Goal: Task Accomplishment & Management: Use online tool/utility

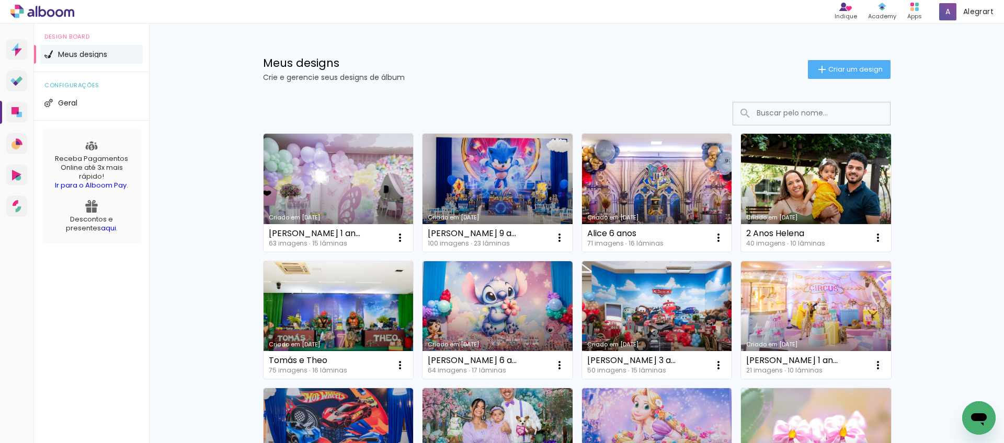
click at [835, 193] on link "Criado em [DATE]" at bounding box center [816, 193] width 150 height 118
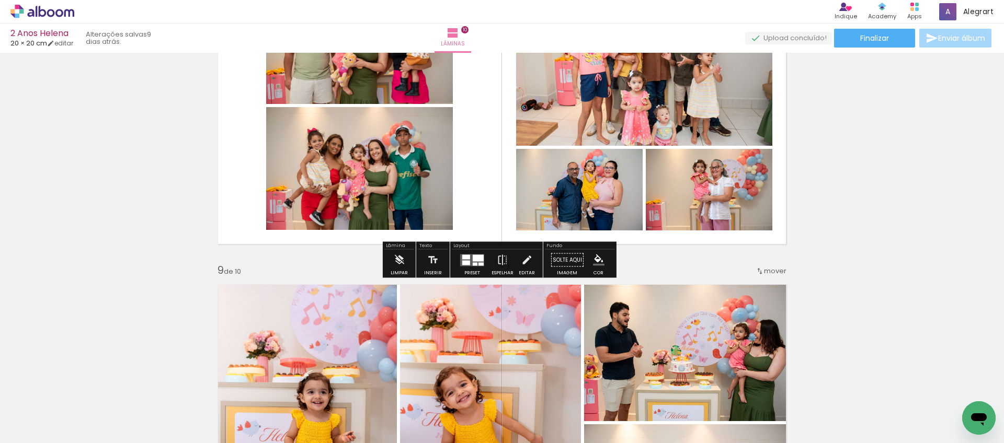
scroll to position [2286, 0]
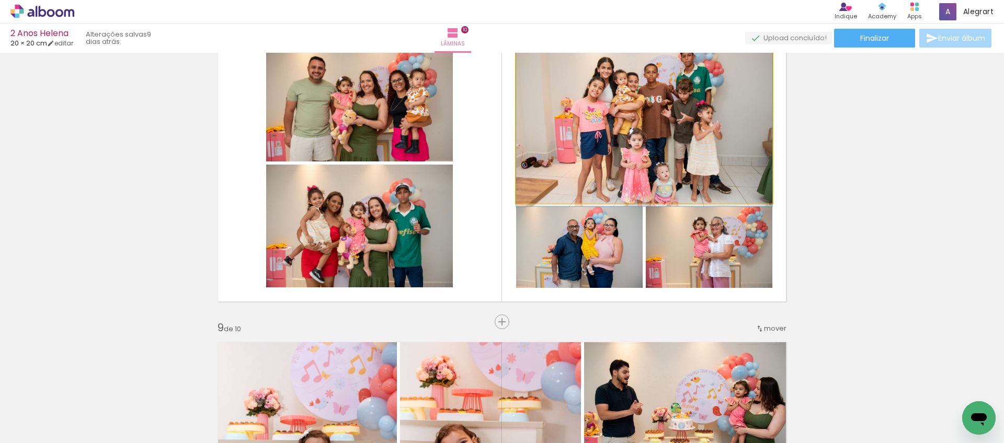
click at [600, 152] on quentale-photo at bounding box center [644, 121] width 256 height 165
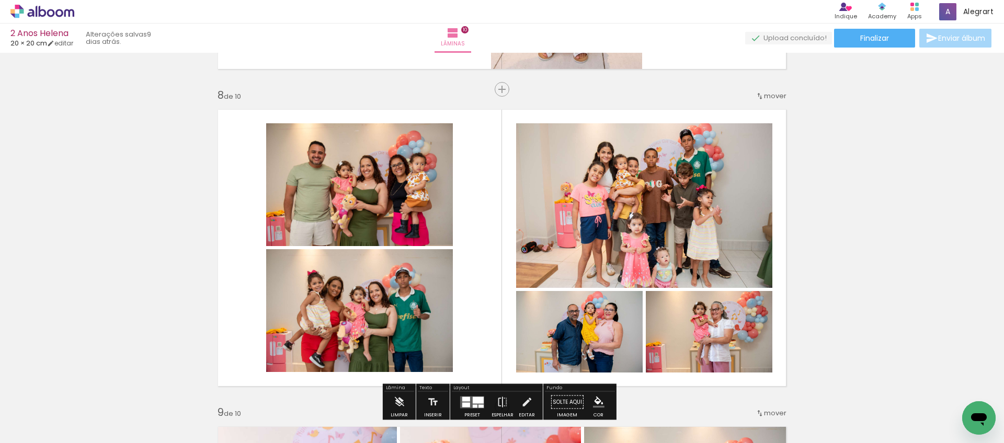
scroll to position [2200, 0]
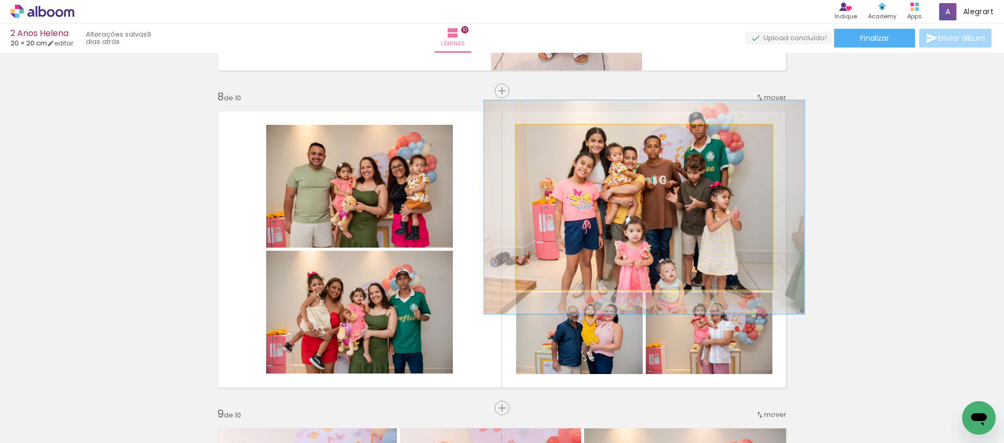
drag, startPoint x: 540, startPoint y: 136, endPoint x: 549, endPoint y: 139, distance: 9.3
click at [549, 139] on div at bounding box center [549, 136] width 17 height 17
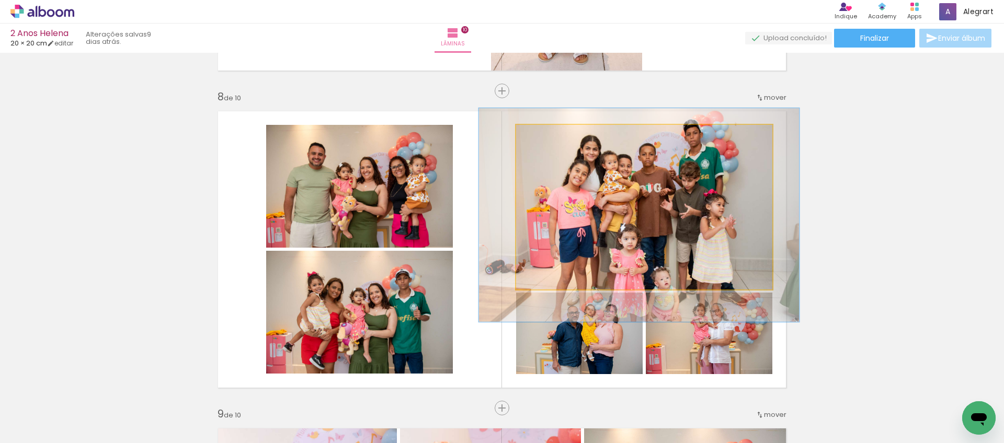
drag, startPoint x: 581, startPoint y: 181, endPoint x: 543, endPoint y: 144, distance: 52.9
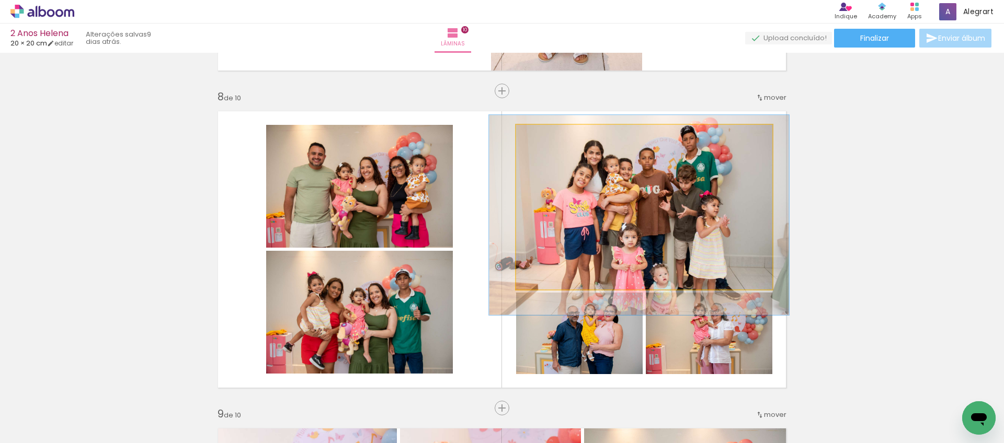
type paper-slider "117"
click at [544, 138] on div at bounding box center [547, 135] width 9 height 9
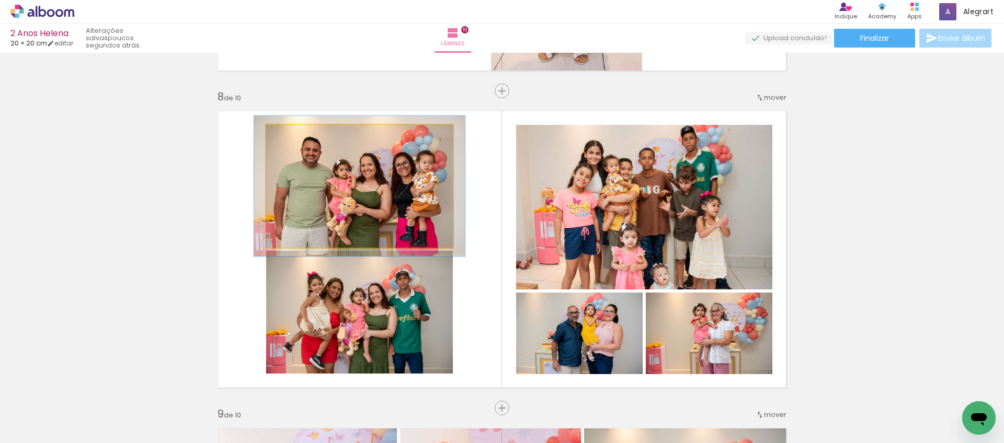
drag, startPoint x: 292, startPoint y: 133, endPoint x: 328, endPoint y: 172, distance: 52.9
type paper-slider "112"
click at [295, 136] on div at bounding box center [295, 136] width 17 height 17
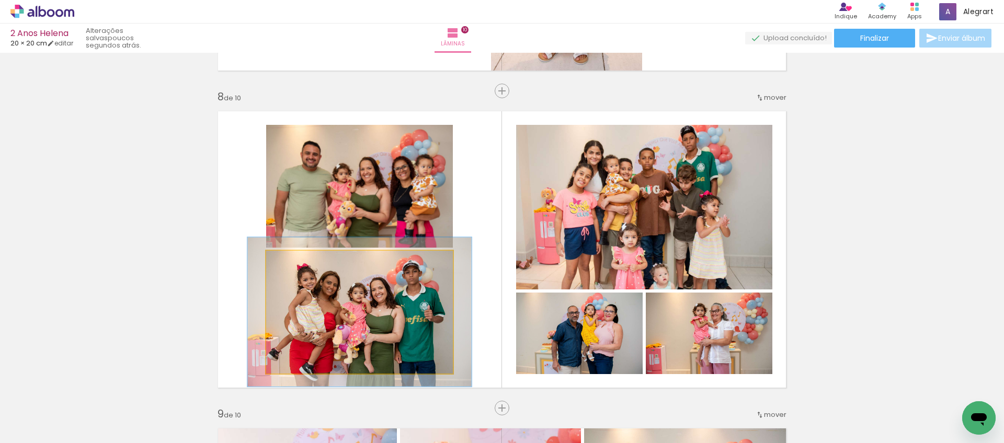
drag, startPoint x: 286, startPoint y: 264, endPoint x: 293, endPoint y: 269, distance: 8.7
click at [293, 269] on div at bounding box center [298, 261] width 17 height 17
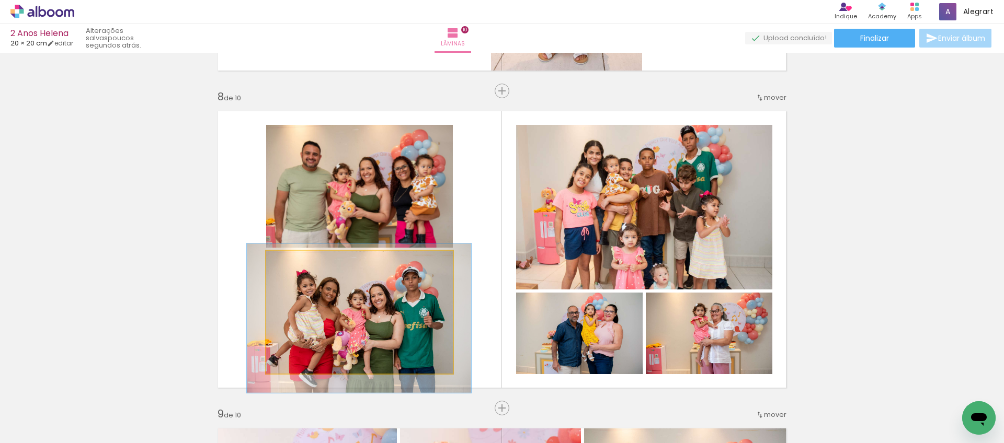
drag, startPoint x: 322, startPoint y: 296, endPoint x: 313, endPoint y: 289, distance: 12.3
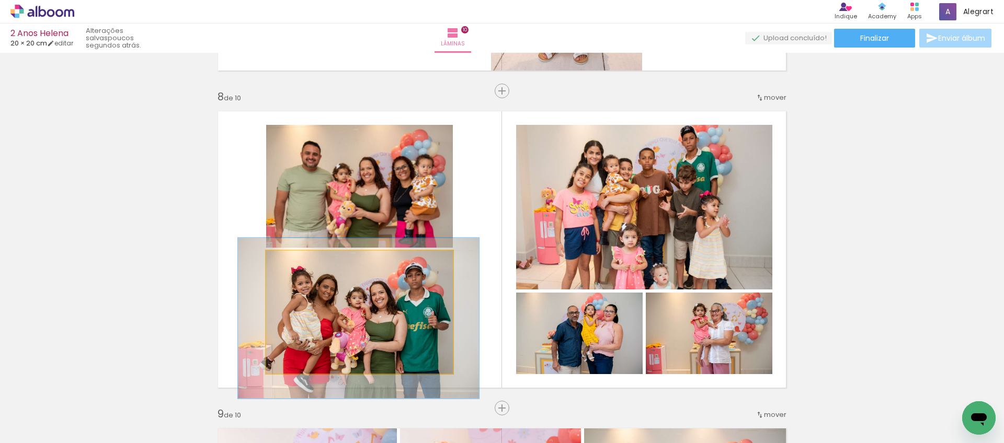
type paper-slider "129"
click at [299, 266] on div at bounding box center [302, 261] width 17 height 17
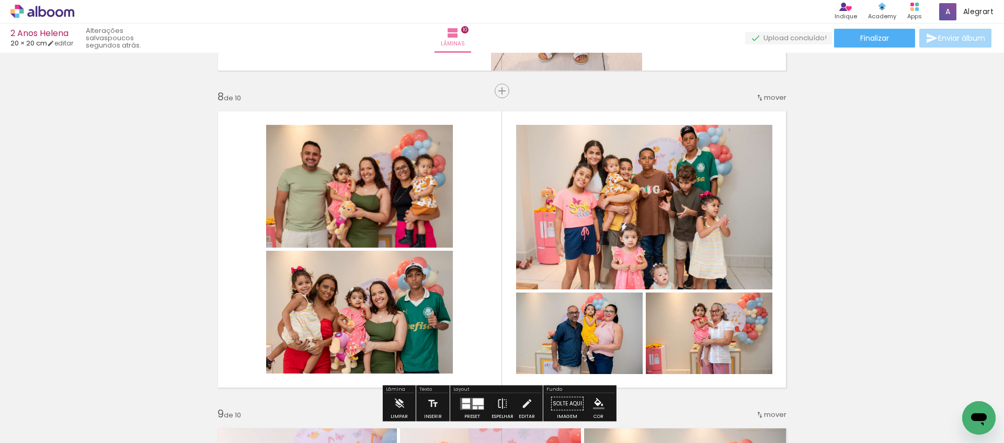
click at [693, 337] on quentale-photo at bounding box center [709, 334] width 126 height 82
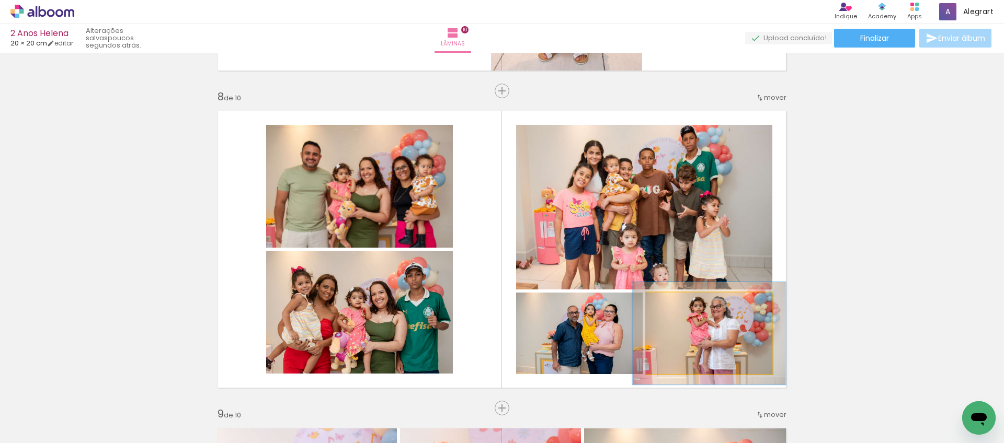
drag, startPoint x: 667, startPoint y: 305, endPoint x: 675, endPoint y: 306, distance: 7.4
click at [675, 306] on div at bounding box center [677, 303] width 9 height 9
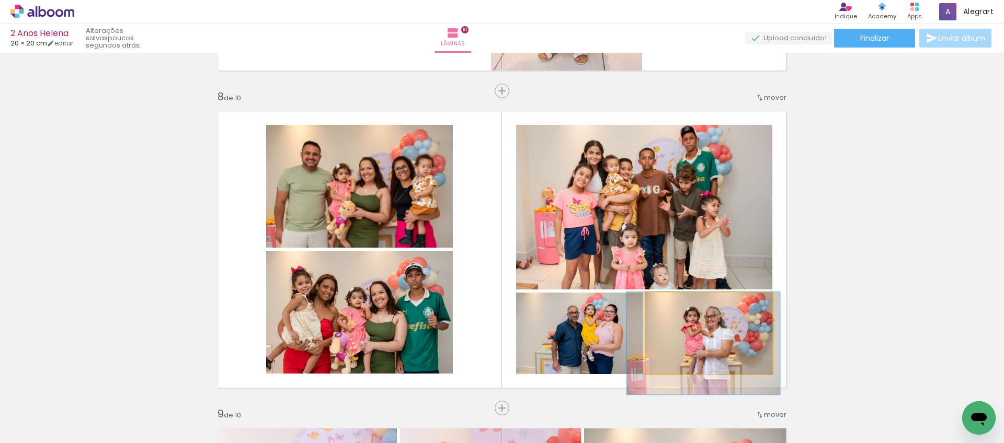
drag, startPoint x: 692, startPoint y: 329, endPoint x: 687, endPoint y: 339, distance: 10.5
type paper-slider "126"
click at [682, 306] on div at bounding box center [680, 303] width 17 height 17
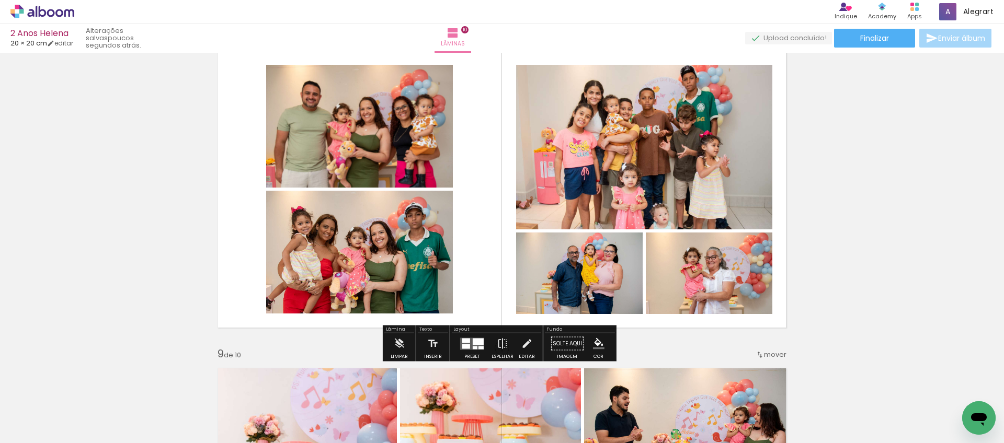
scroll to position [2312, 0]
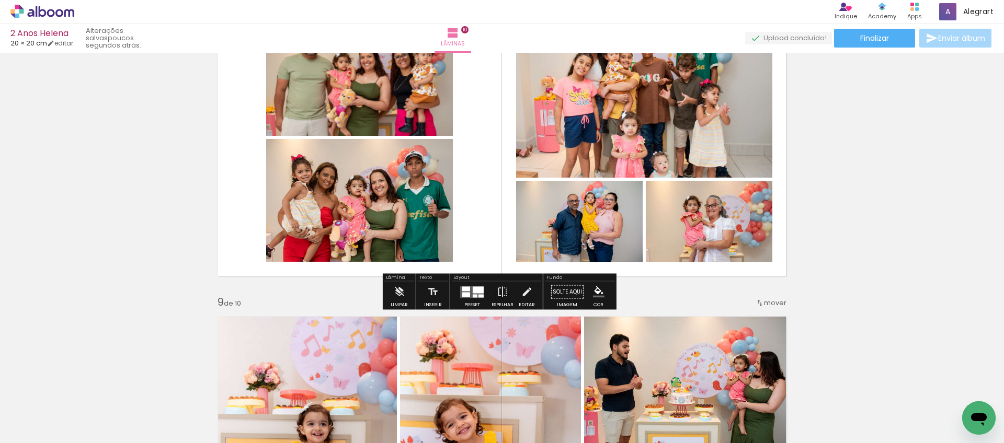
click at [480, 286] on quentale-layouter at bounding box center [472, 292] width 24 height 12
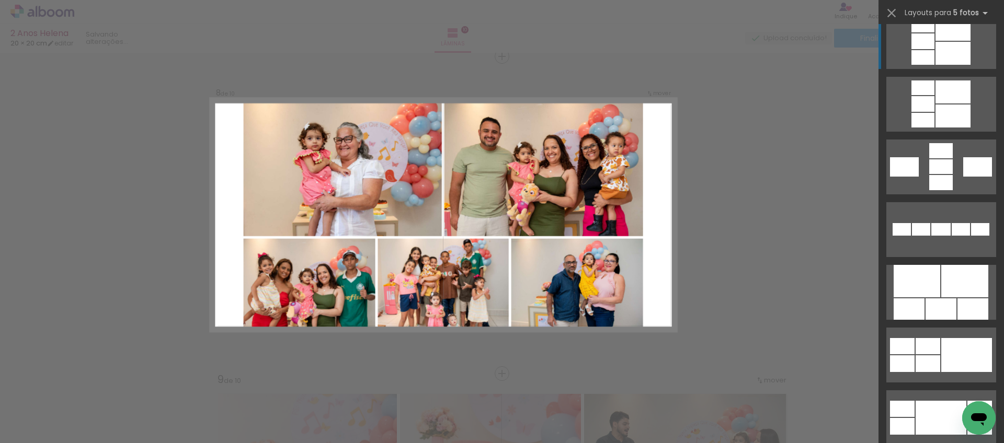
scroll to position [419, 0]
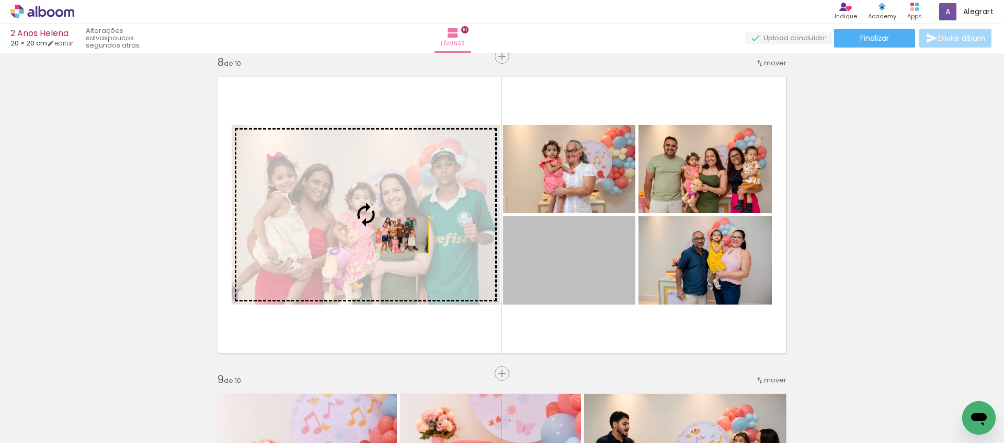
drag, startPoint x: 563, startPoint y: 263, endPoint x: 398, endPoint y: 235, distance: 167.6
click at [0, 0] on slot at bounding box center [0, 0] width 0 height 0
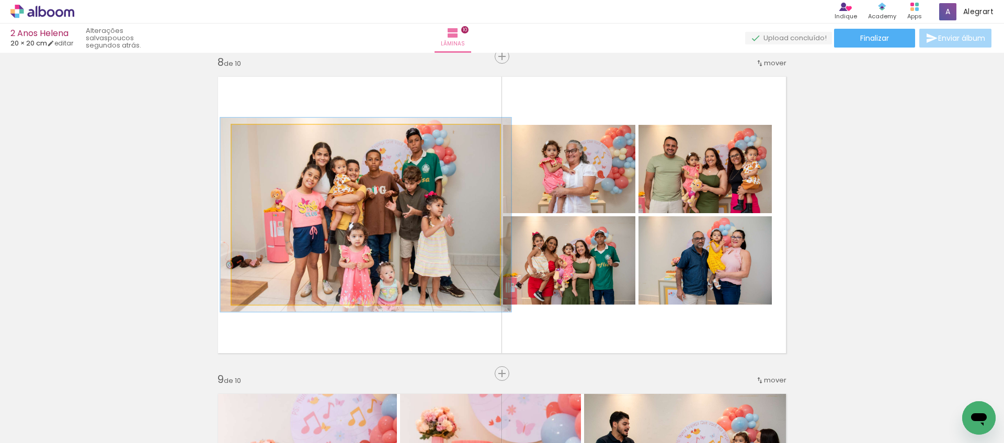
type paper-slider "108"
click at [260, 139] on div at bounding box center [259, 136] width 17 height 17
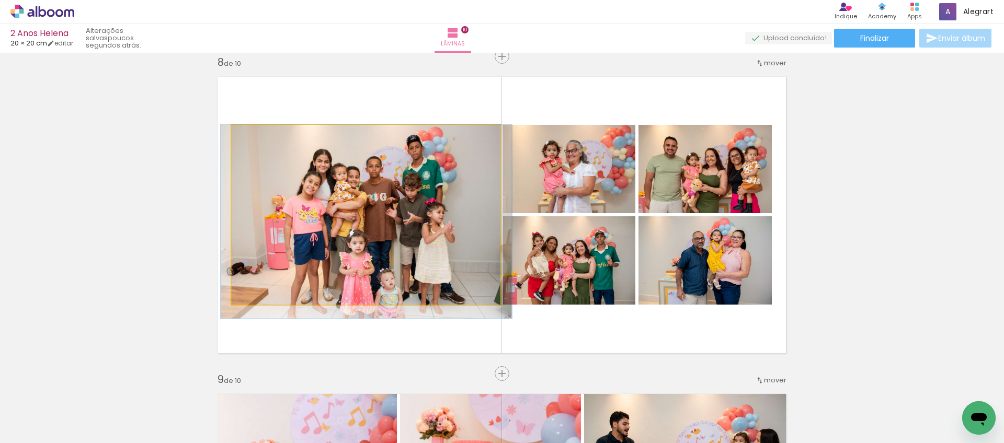
drag, startPoint x: 335, startPoint y: 192, endPoint x: 336, endPoint y: 201, distance: 8.4
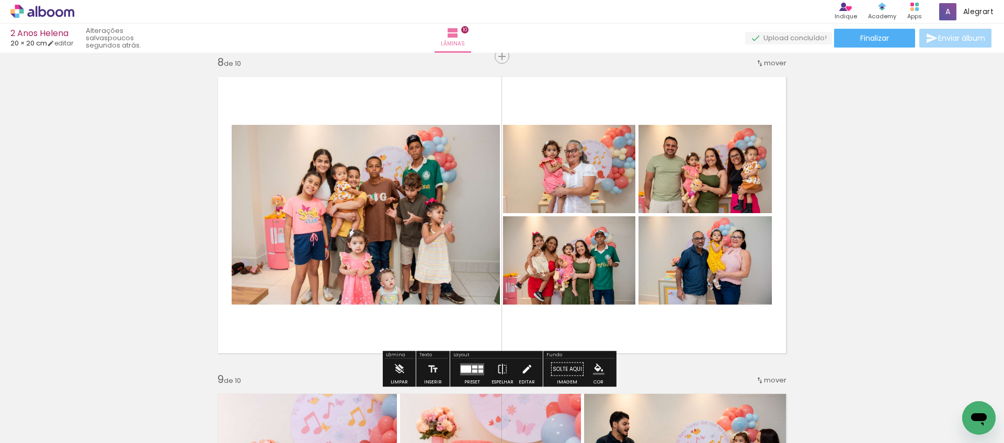
click at [522, 368] on iron-icon at bounding box center [526, 369] width 11 height 21
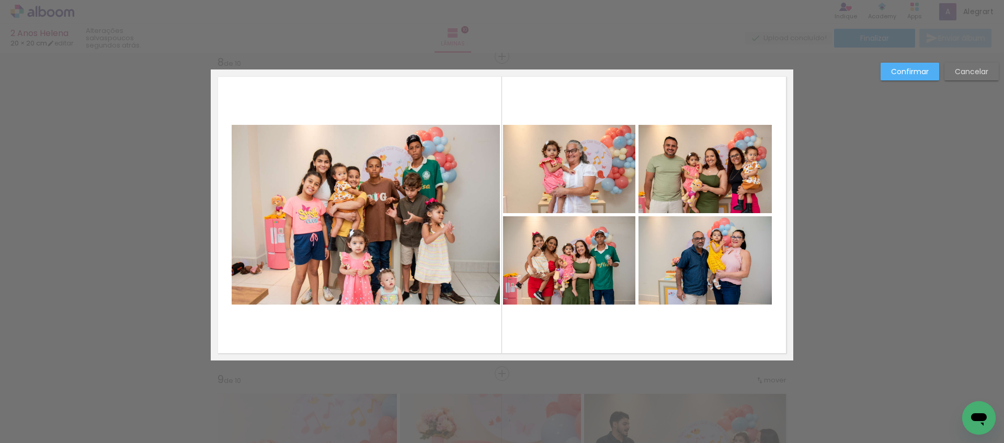
click at [411, 211] on quentale-photo at bounding box center [366, 215] width 268 height 180
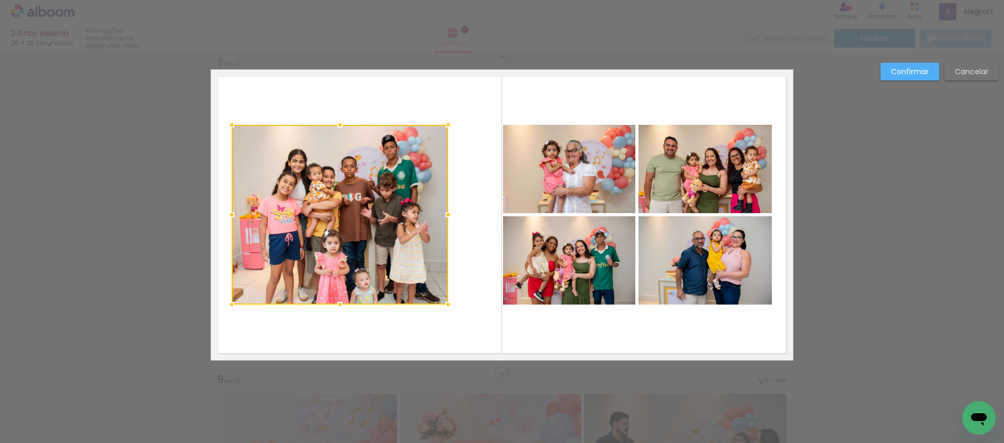
drag, startPoint x: 493, startPoint y: 214, endPoint x: 323, endPoint y: 204, distance: 170.7
click at [442, 214] on div at bounding box center [447, 214] width 21 height 21
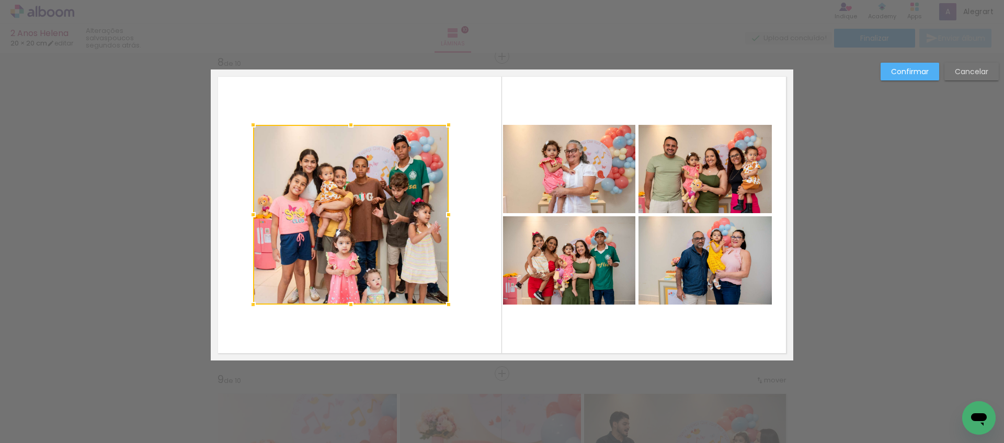
drag, startPoint x: 227, startPoint y: 216, endPoint x: 248, endPoint y: 217, distance: 20.4
click at [248, 217] on div at bounding box center [253, 214] width 21 height 21
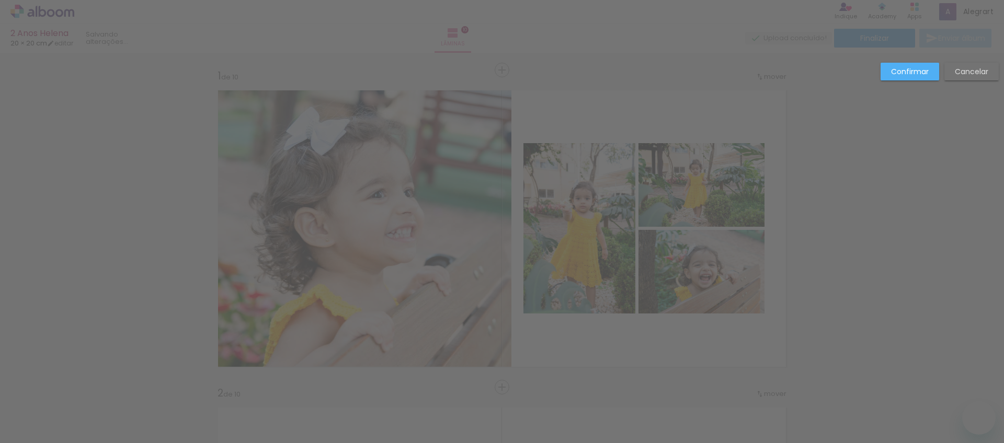
click at [0, 0] on slot "Confirmar" at bounding box center [0, 0] width 0 height 0
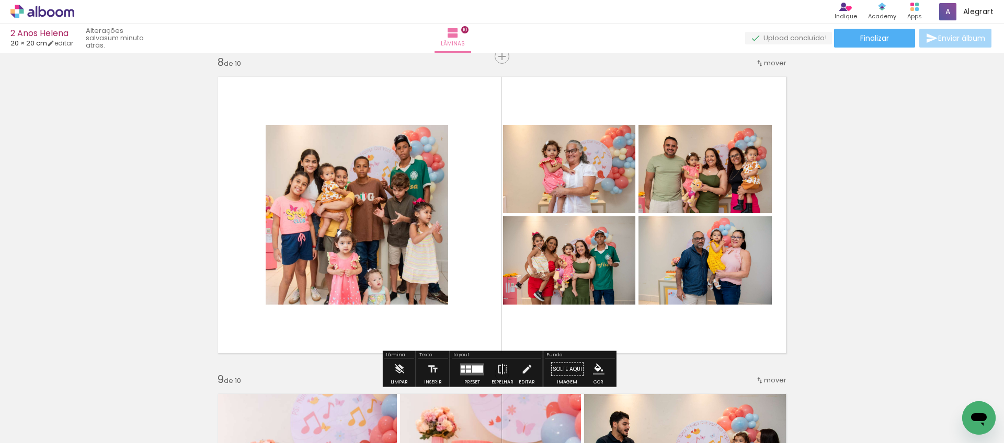
click at [417, 278] on quentale-photo at bounding box center [357, 215] width 183 height 180
drag, startPoint x: 524, startPoint y: 370, endPoint x: 396, endPoint y: 253, distance: 172.8
click at [523, 369] on iron-icon at bounding box center [526, 369] width 11 height 21
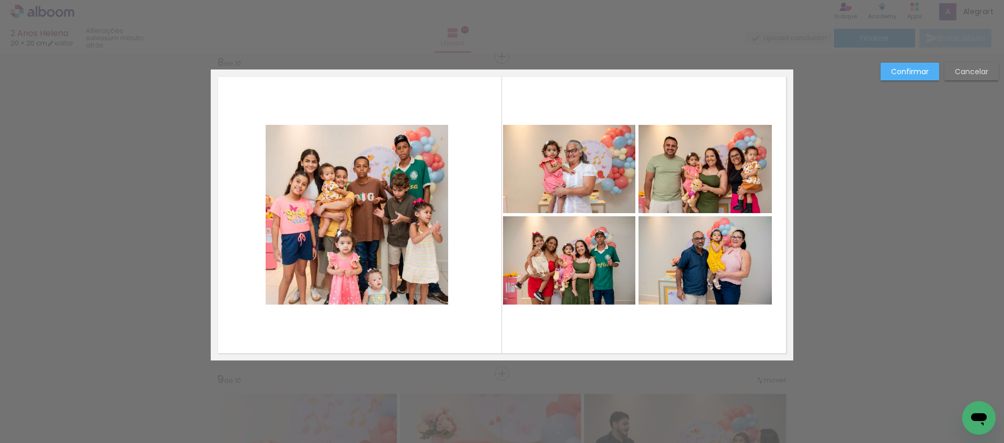
click at [394, 251] on quentale-photo at bounding box center [357, 215] width 183 height 180
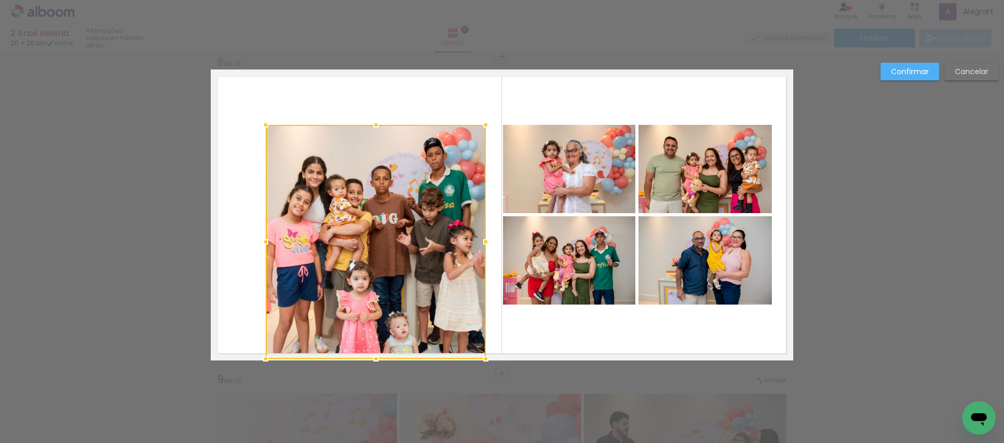
drag, startPoint x: 445, startPoint y: 306, endPoint x: 482, endPoint y: 354, distance: 60.3
click at [482, 354] on div at bounding box center [485, 359] width 21 height 21
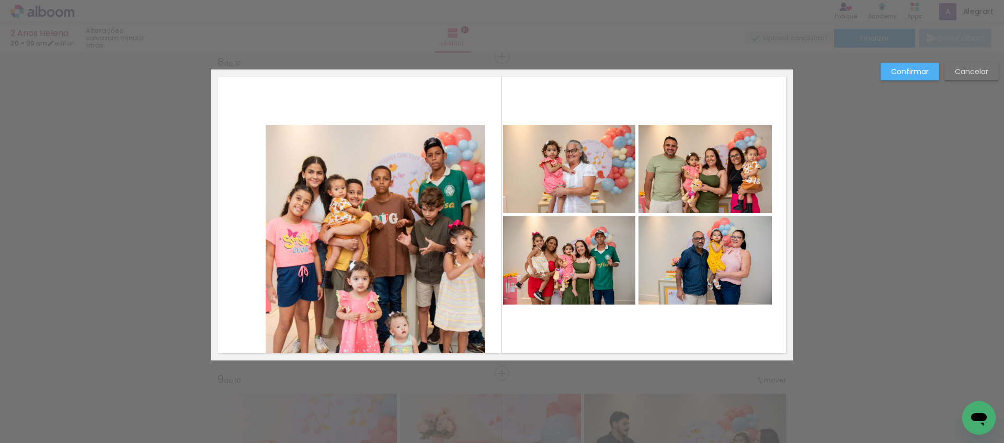
click at [307, 164] on quentale-photo at bounding box center [376, 242] width 220 height 234
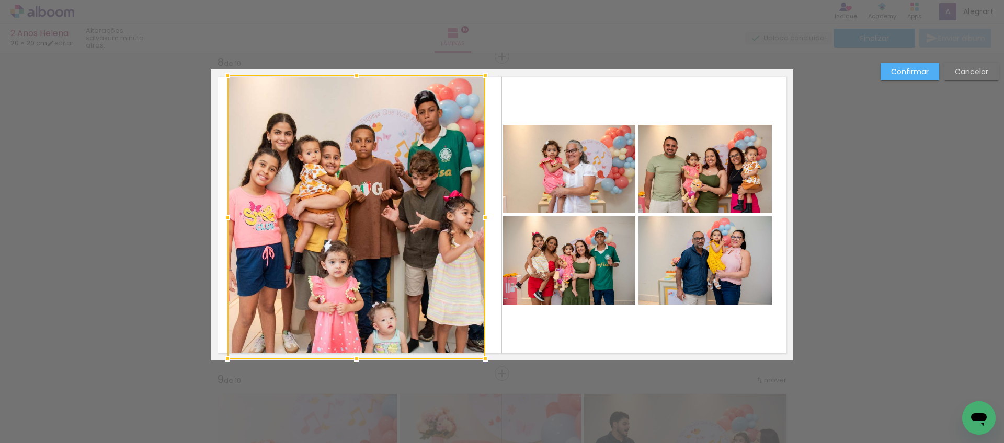
drag, startPoint x: 260, startPoint y: 124, endPoint x: 223, endPoint y: 80, distance: 57.4
click at [223, 80] on div at bounding box center [227, 75] width 21 height 21
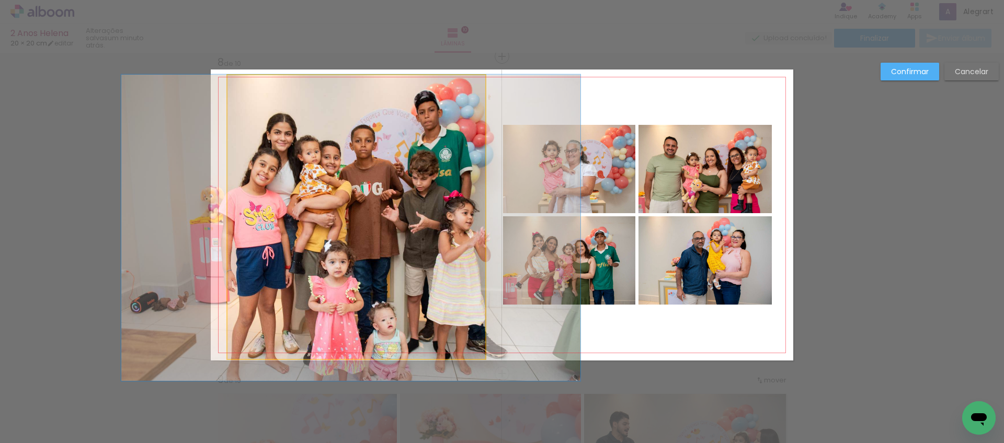
click at [252, 229] on quentale-photo at bounding box center [356, 217] width 258 height 284
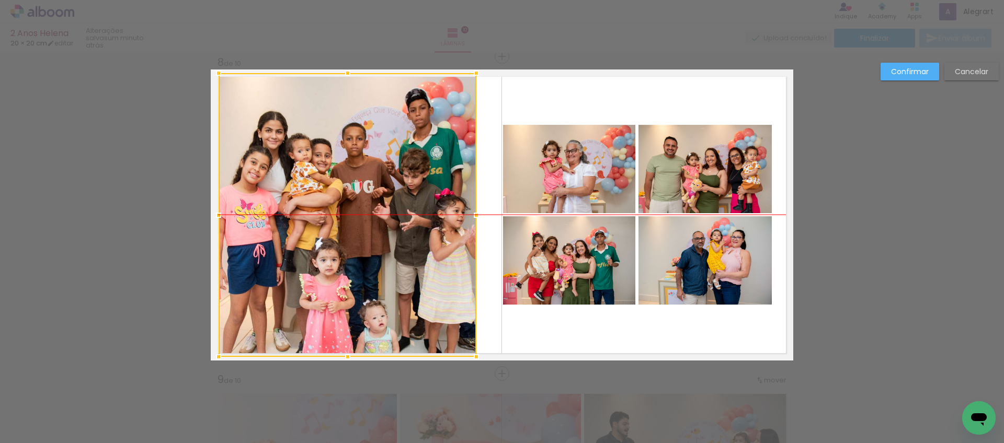
drag, startPoint x: 249, startPoint y: 209, endPoint x: 307, endPoint y: 215, distance: 58.9
click at [239, 209] on div at bounding box center [347, 215] width 258 height 284
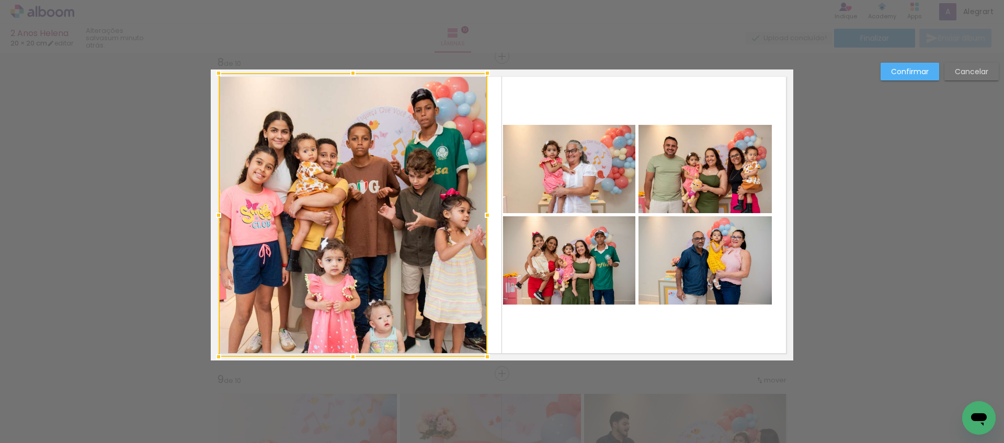
drag, startPoint x: 473, startPoint y: 216, endPoint x: 481, endPoint y: 216, distance: 7.8
click at [481, 216] on div at bounding box center [487, 215] width 21 height 21
click at [0, 0] on slot "Confirmar" at bounding box center [0, 0] width 0 height 0
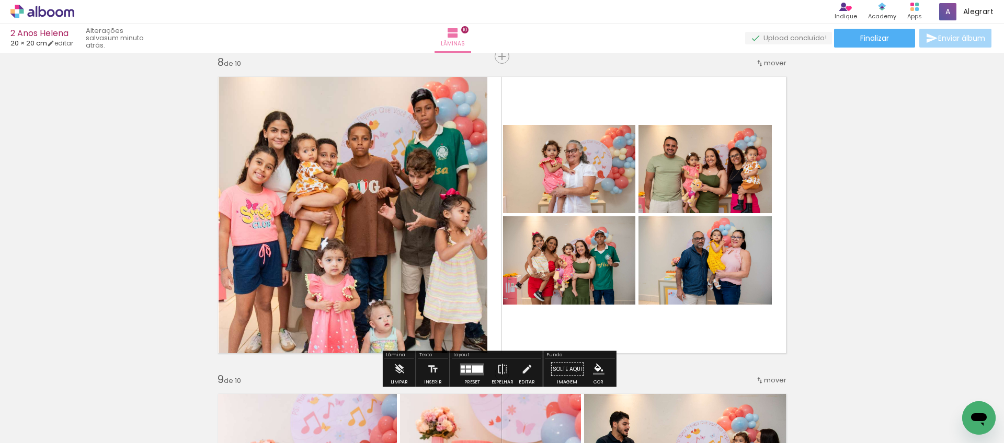
click at [521, 368] on iron-icon at bounding box center [526, 369] width 11 height 21
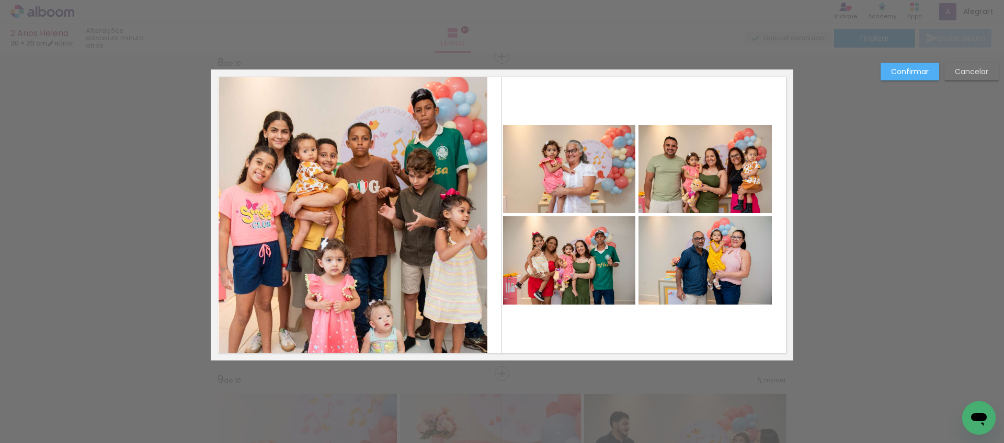
click at [551, 268] on quentale-photo at bounding box center [569, 260] width 132 height 88
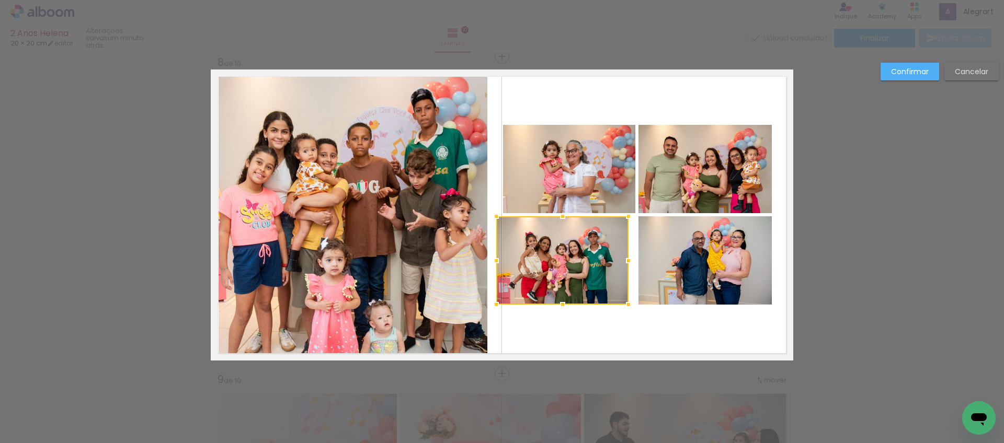
drag, startPoint x: 540, startPoint y: 274, endPoint x: 534, endPoint y: 275, distance: 6.8
click at [534, 275] on div at bounding box center [562, 260] width 132 height 88
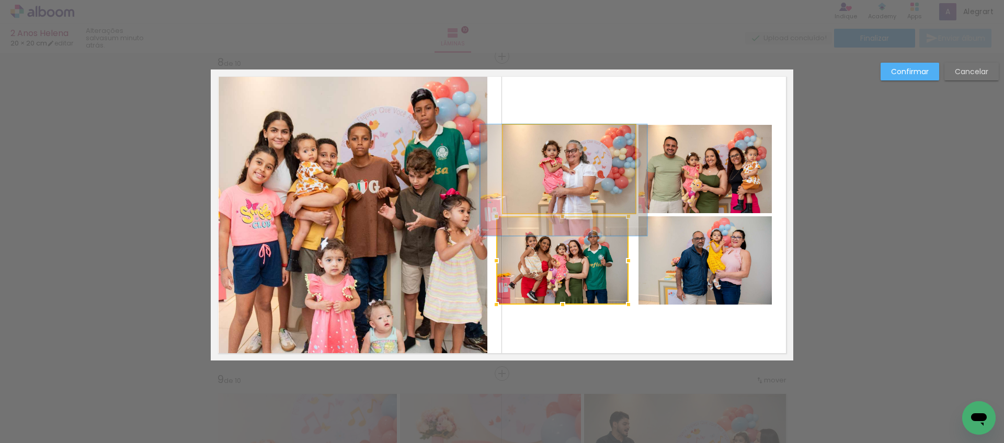
click at [558, 164] on quentale-photo at bounding box center [569, 169] width 132 height 88
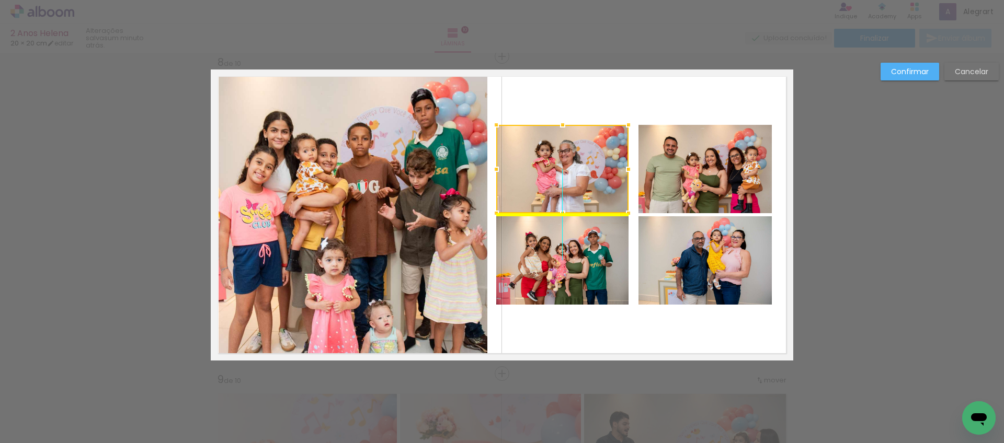
drag, startPoint x: 569, startPoint y: 167, endPoint x: 562, endPoint y: 168, distance: 6.8
click at [562, 168] on div at bounding box center [562, 169] width 132 height 88
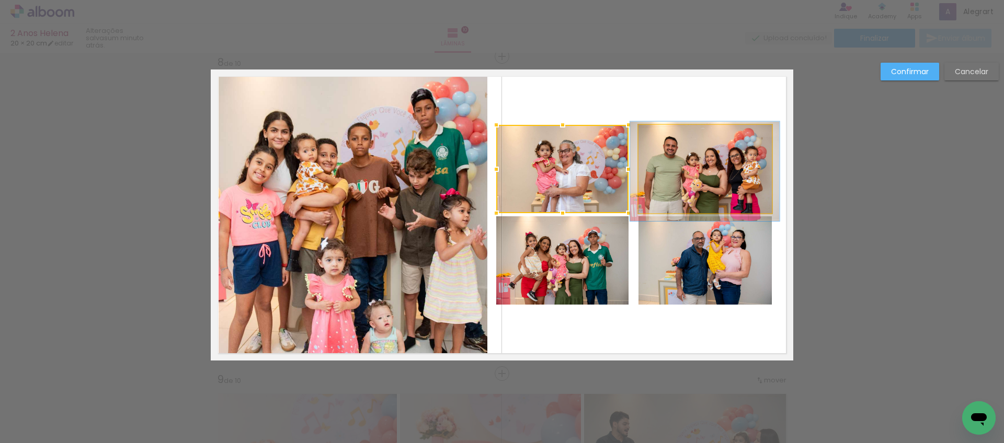
click at [743, 174] on quentale-photo at bounding box center [704, 169] width 133 height 88
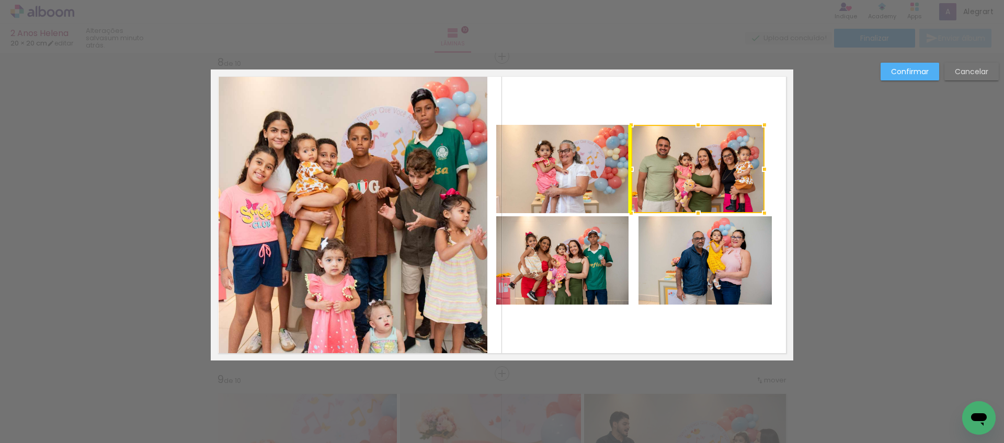
drag, startPoint x: 719, startPoint y: 166, endPoint x: 713, endPoint y: 167, distance: 5.8
click at [713, 167] on div at bounding box center [697, 169] width 133 height 88
click at [716, 297] on quentale-photo at bounding box center [704, 260] width 133 height 88
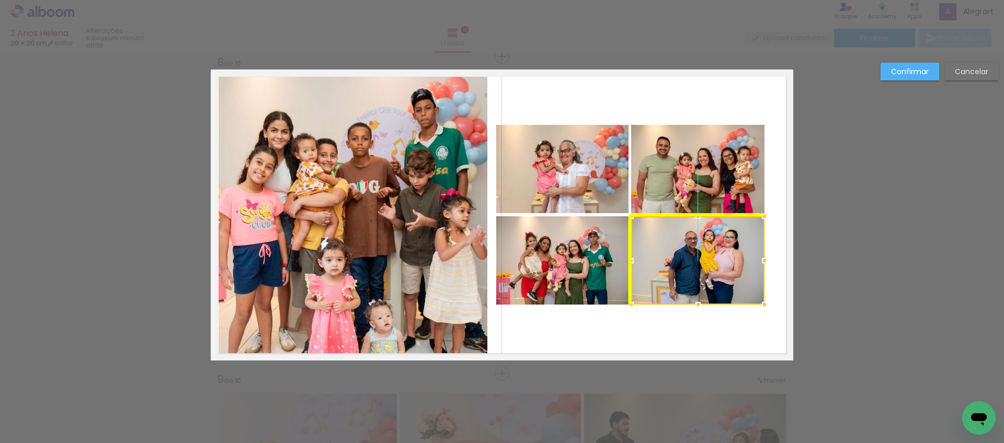
drag, startPoint x: 728, startPoint y: 272, endPoint x: 722, endPoint y: 273, distance: 6.3
click at [722, 273] on div at bounding box center [697, 260] width 133 height 88
click at [0, 0] on slot "Confirmar" at bounding box center [0, 0] width 0 height 0
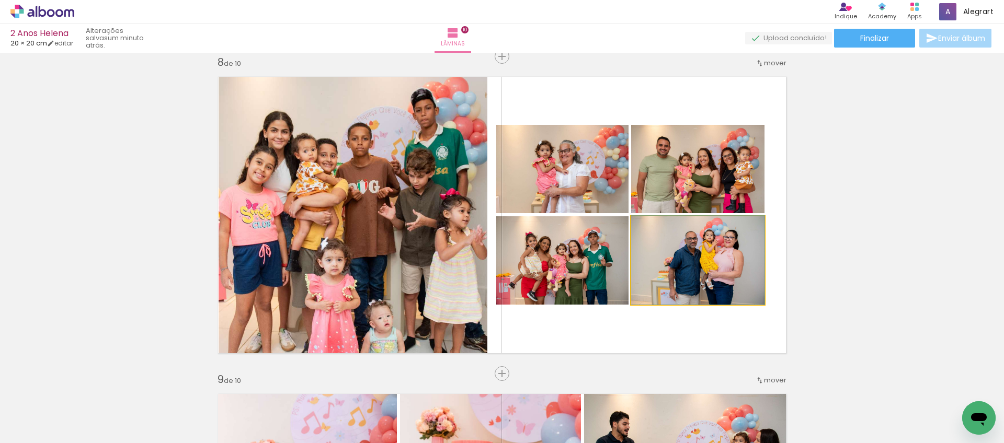
click at [697, 243] on quentale-photo at bounding box center [697, 260] width 133 height 88
drag, startPoint x: 706, startPoint y: 261, endPoint x: 695, endPoint y: 176, distance: 85.4
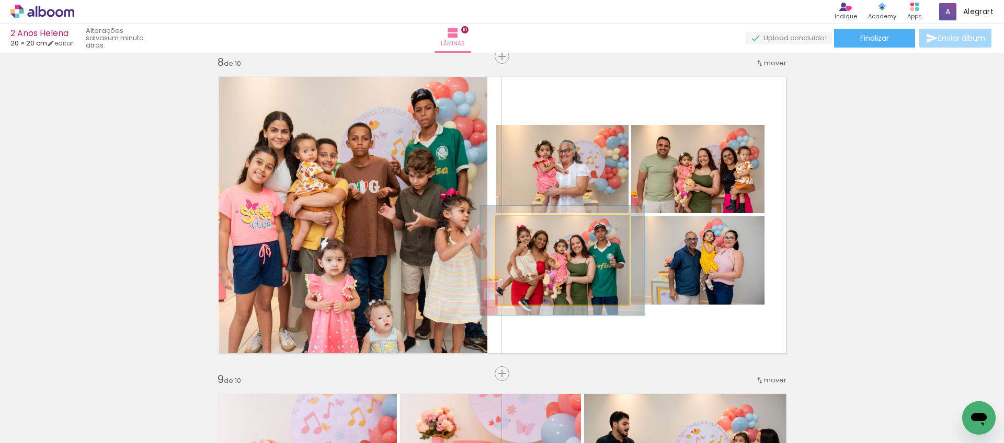
drag, startPoint x: 517, startPoint y: 227, endPoint x: 525, endPoint y: 229, distance: 8.3
type paper-slider "124"
click at [525, 229] on div at bounding box center [529, 227] width 9 height 9
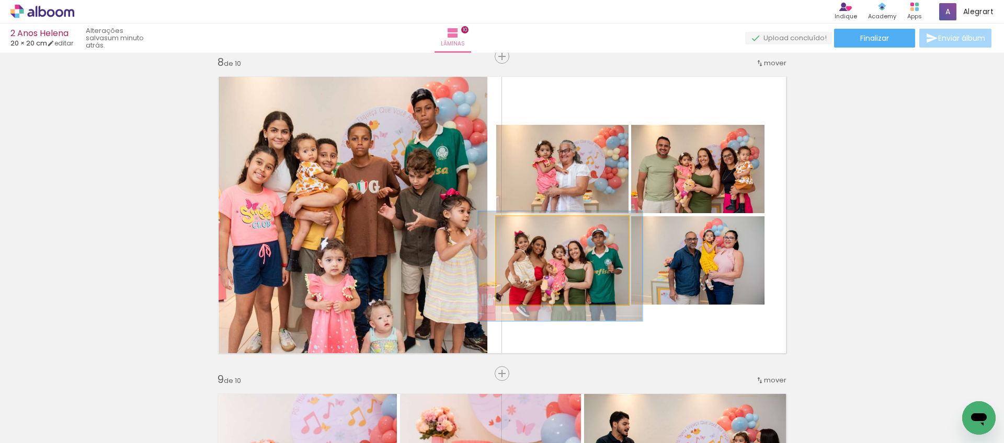
drag, startPoint x: 540, startPoint y: 258, endPoint x: 539, endPoint y: 263, distance: 6.0
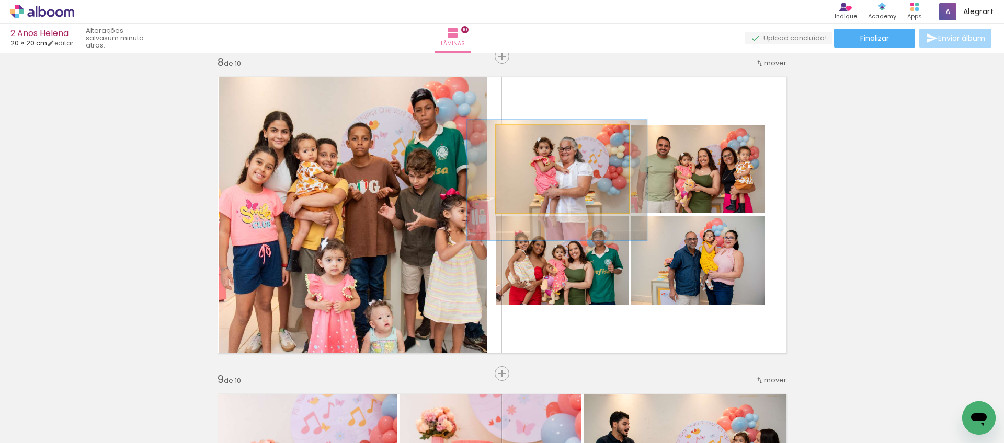
type paper-slider "138"
click at [533, 138] on div at bounding box center [535, 135] width 9 height 9
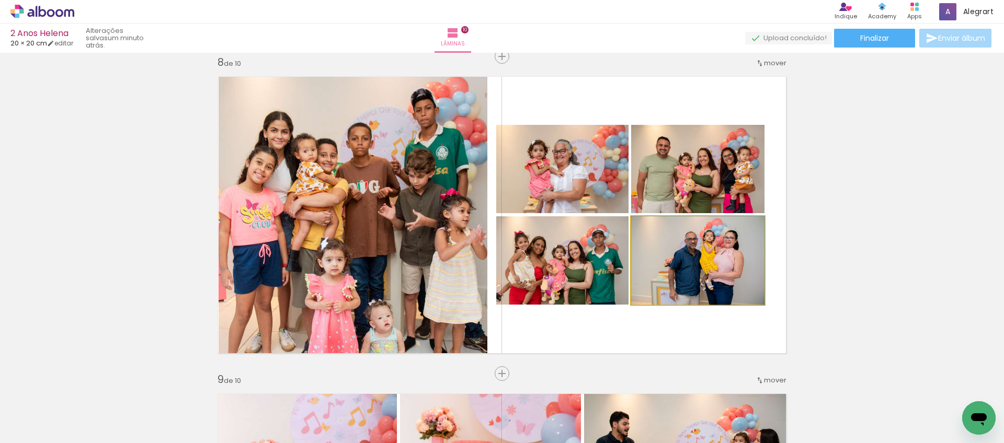
drag, startPoint x: 711, startPoint y: 272, endPoint x: 699, endPoint y: 251, distance: 24.1
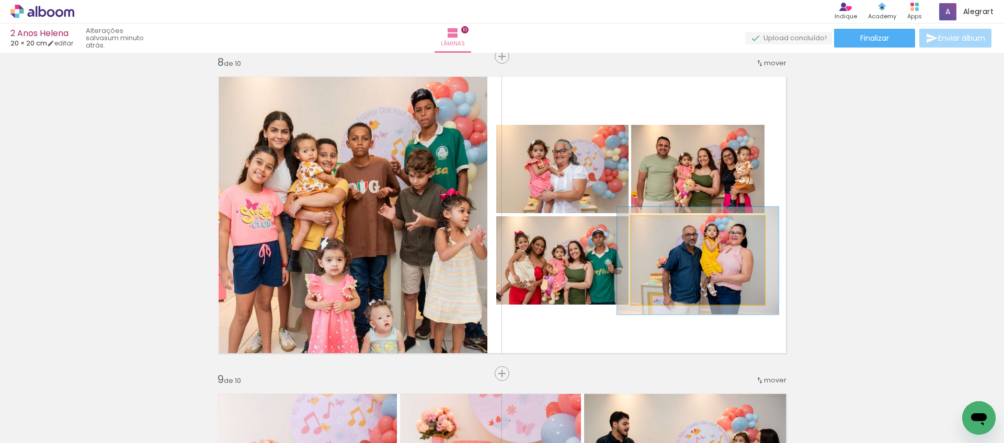
drag, startPoint x: 655, startPoint y: 228, endPoint x: 661, endPoint y: 228, distance: 5.8
click at [661, 228] on div at bounding box center [663, 227] width 9 height 9
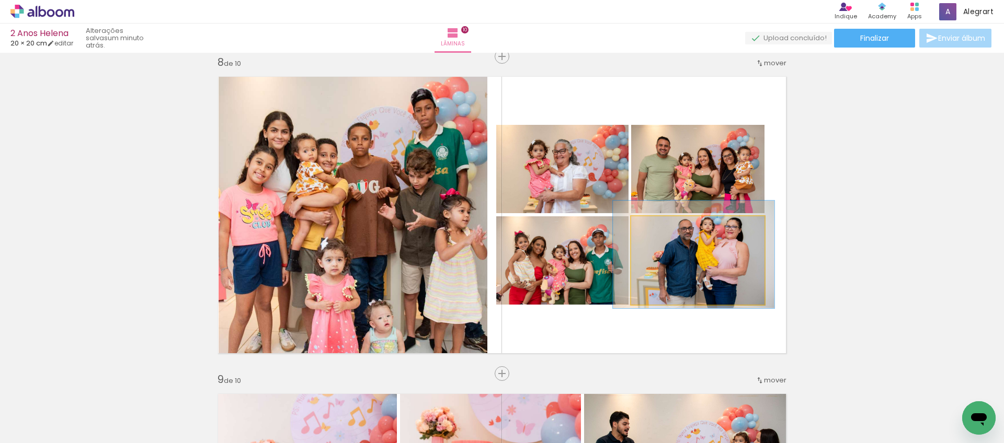
drag, startPoint x: 683, startPoint y: 268, endPoint x: 681, endPoint y: 258, distance: 9.8
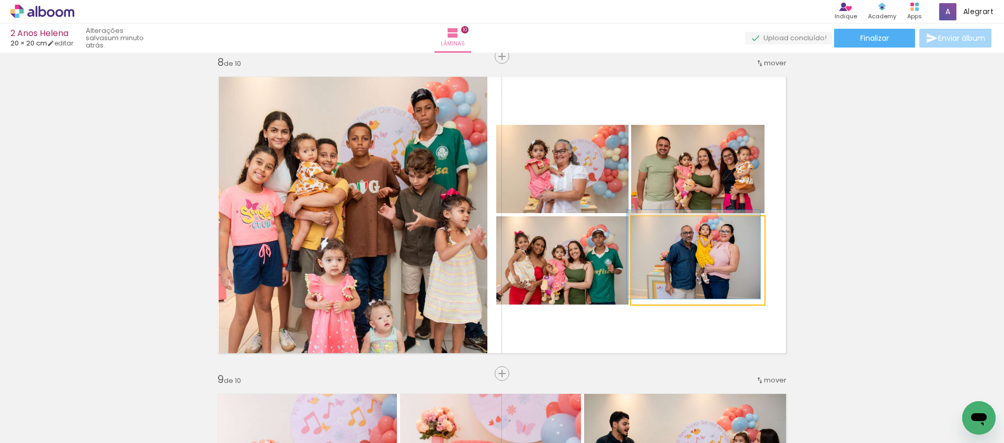
drag, startPoint x: 663, startPoint y: 228, endPoint x: 654, endPoint y: 230, distance: 8.6
click at [654, 230] on div at bounding box center [655, 227] width 9 height 9
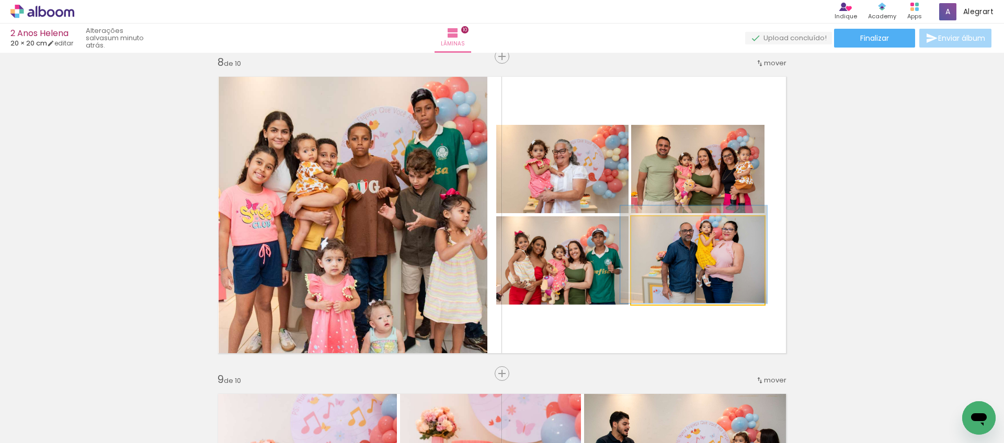
type paper-slider "110"
click at [655, 228] on div at bounding box center [659, 227] width 9 height 9
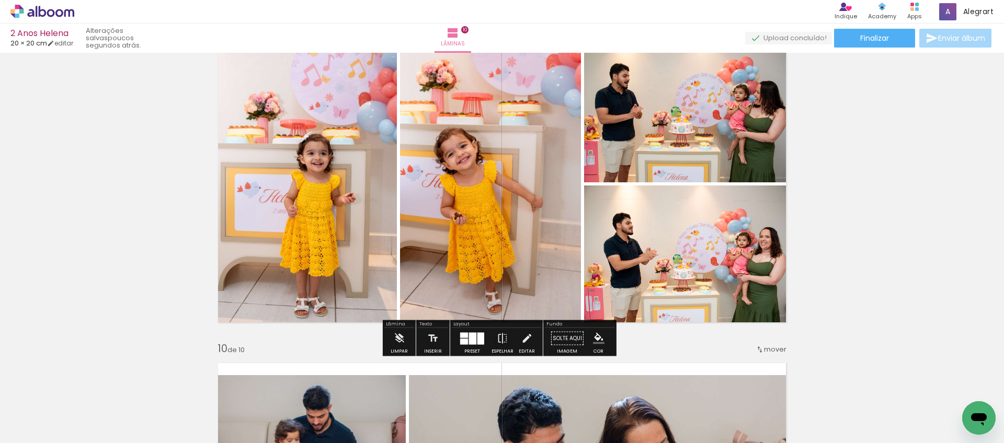
scroll to position [2591, 0]
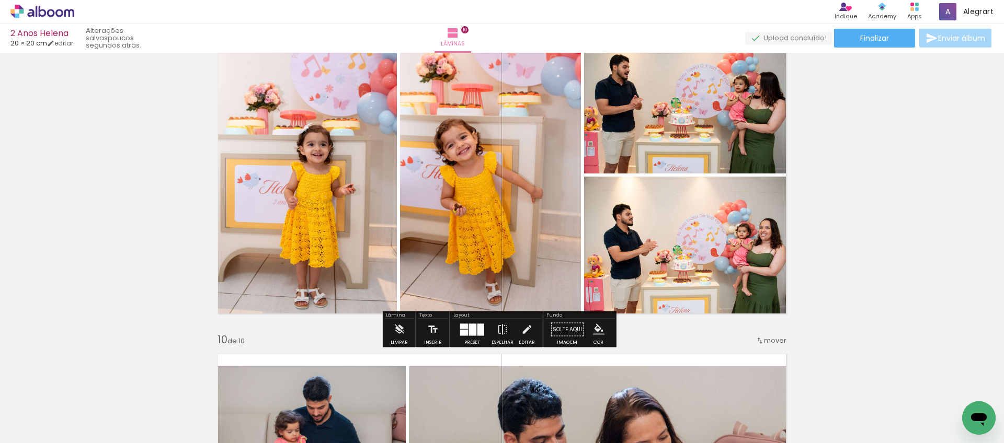
click at [680, 257] on quentale-photo at bounding box center [688, 249] width 209 height 144
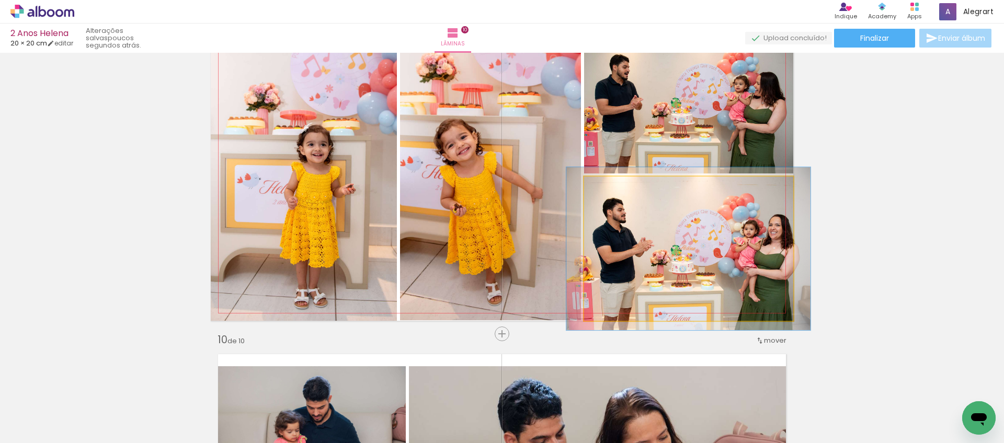
drag, startPoint x: 608, startPoint y: 190, endPoint x: 616, endPoint y: 190, distance: 7.3
click at [616, 190] on div at bounding box center [613, 187] width 17 height 17
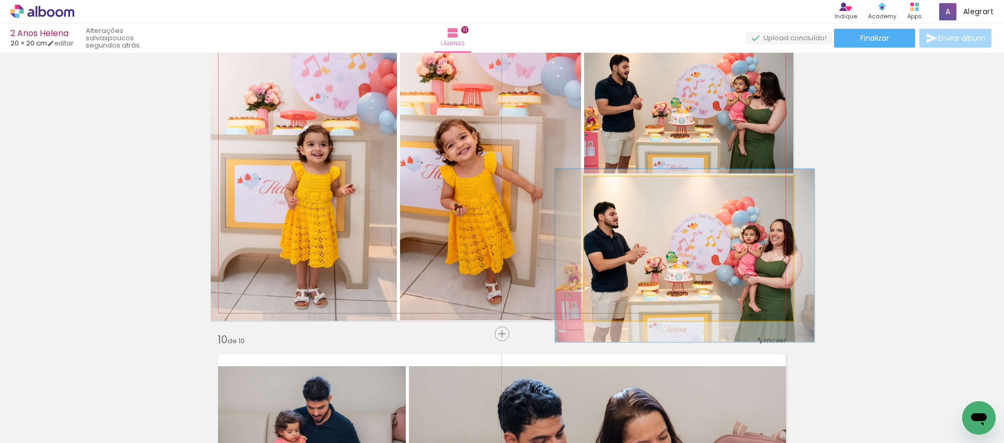
drag, startPoint x: 639, startPoint y: 226, endPoint x: 636, endPoint y: 233, distance: 7.7
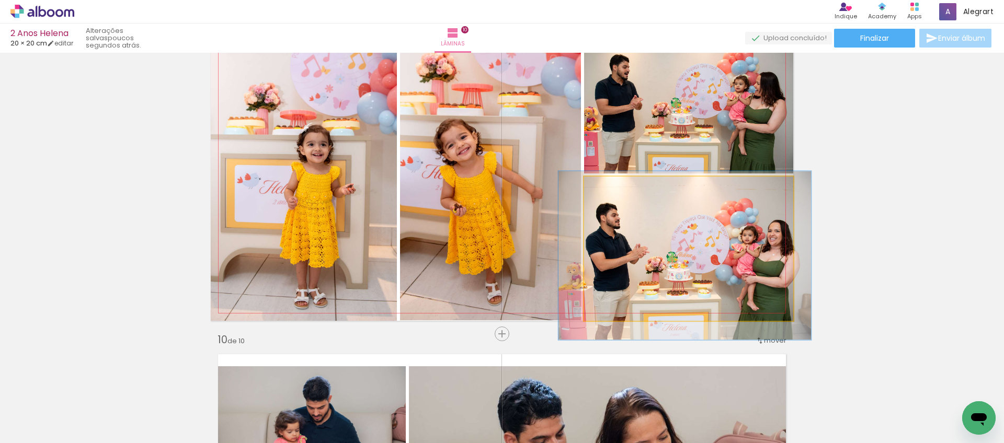
type paper-slider "117"
click at [613, 188] on div at bounding box center [614, 187] width 9 height 9
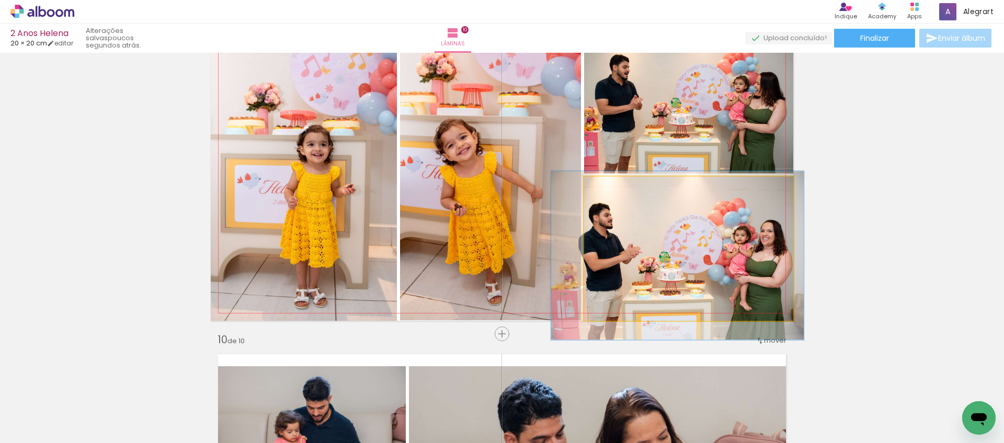
drag, startPoint x: 645, startPoint y: 236, endPoint x: 638, endPoint y: 236, distance: 7.3
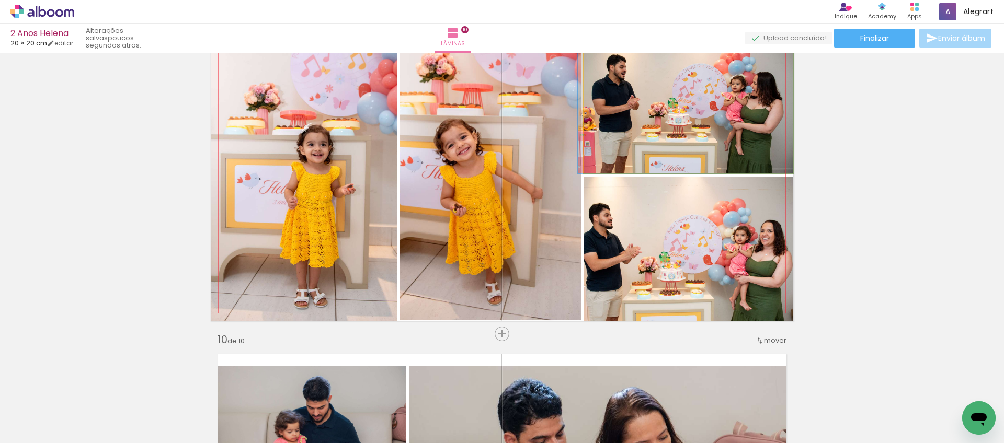
drag, startPoint x: 620, startPoint y: 113, endPoint x: 605, endPoint y: 121, distance: 16.4
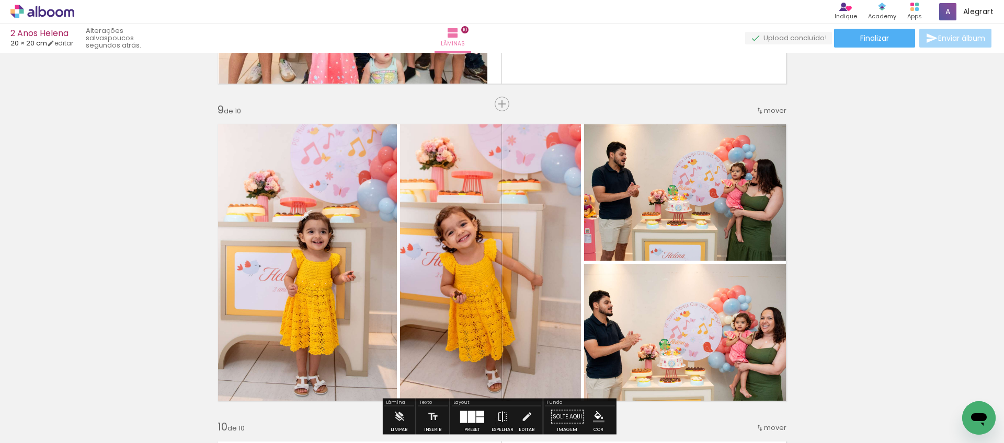
scroll to position [2501, 0]
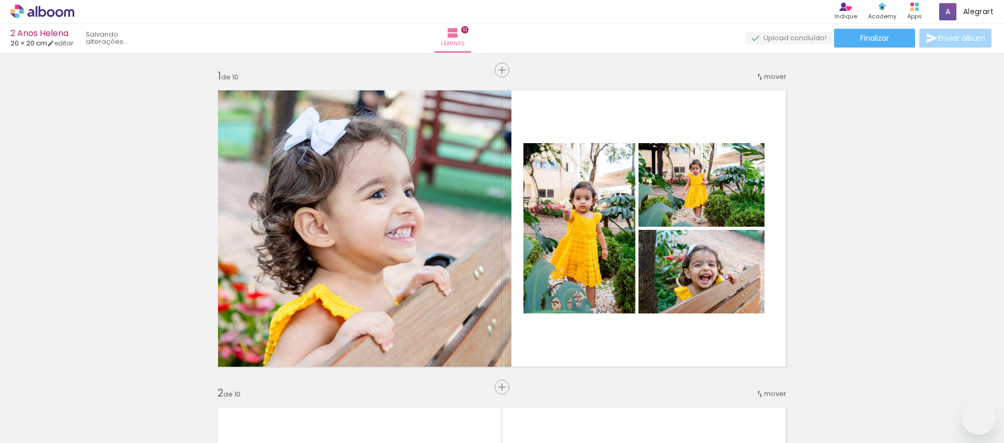
click at [0, 0] on div at bounding box center [0, 0] width 0 height 0
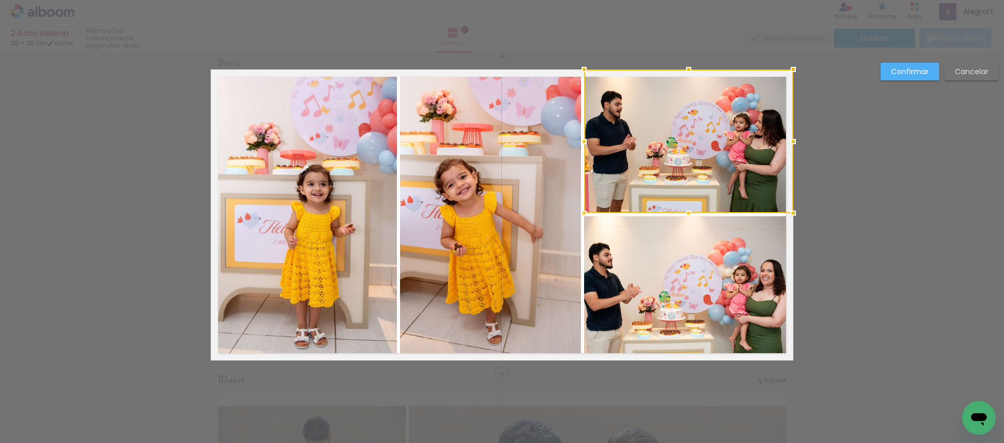
scroll to position [419, 0]
click at [0, 0] on slot "Confirmar" at bounding box center [0, 0] width 0 height 0
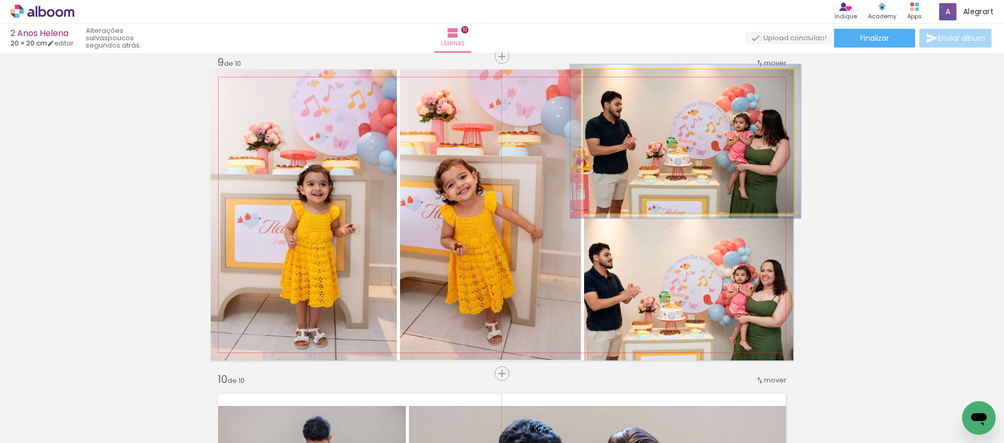
drag, startPoint x: 609, startPoint y: 83, endPoint x: 615, endPoint y: 88, distance: 7.4
click at [610, 83] on div at bounding box center [610, 80] width 9 height 9
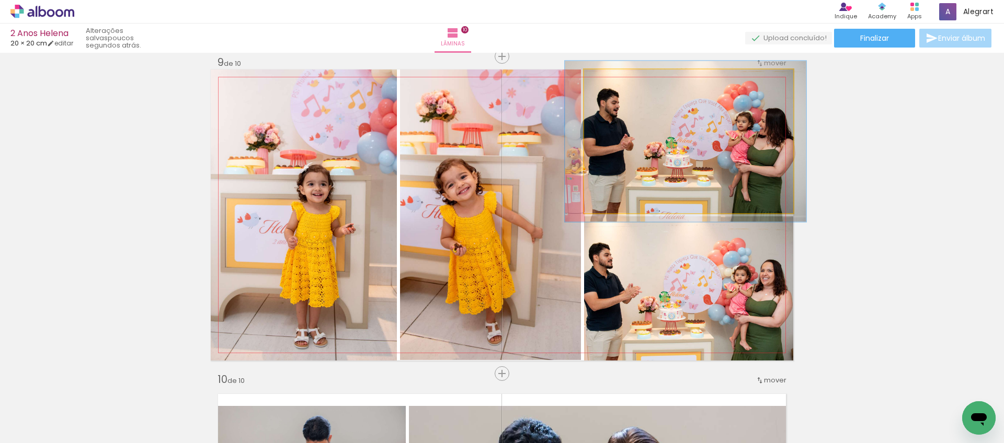
type paper-slider "112"
click at [612, 83] on div at bounding box center [613, 80] width 17 height 17
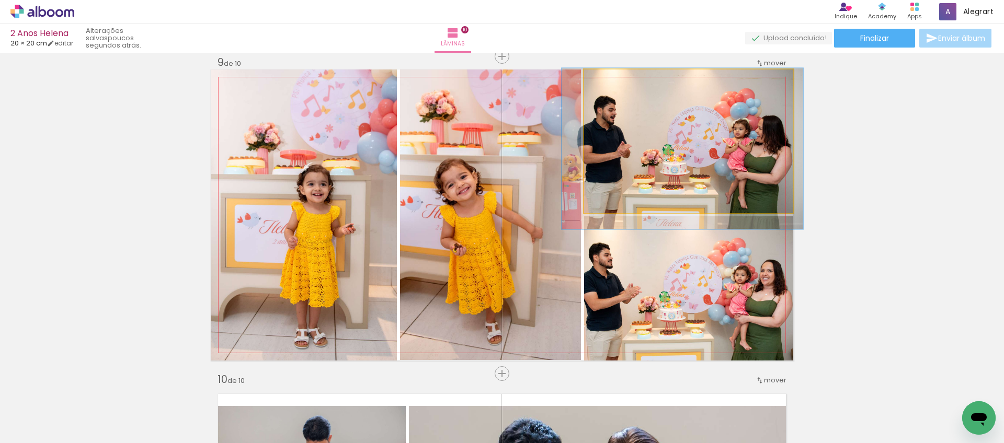
drag, startPoint x: 638, startPoint y: 115, endPoint x: 635, endPoint y: 122, distance: 8.0
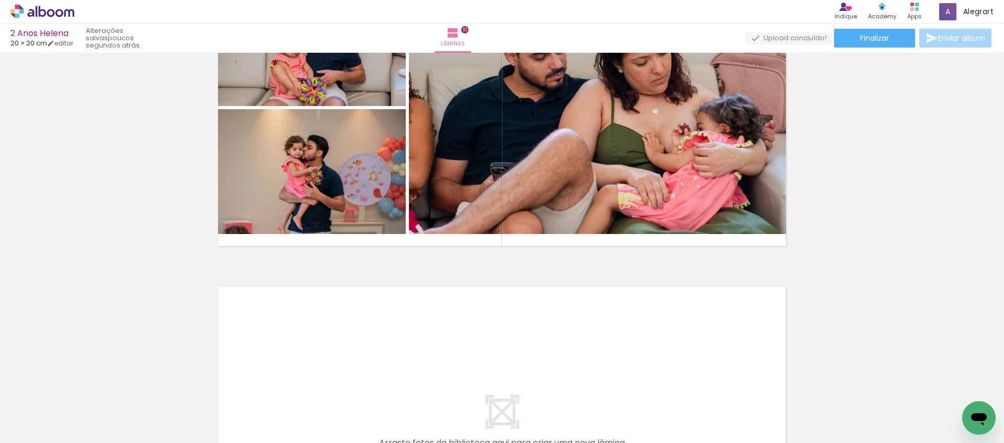
scroll to position [2987, 0]
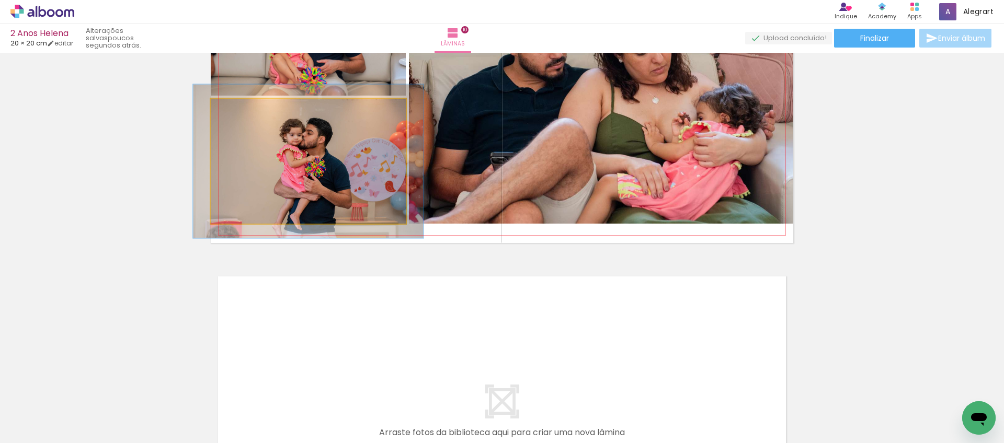
drag, startPoint x: 236, startPoint y: 114, endPoint x: 242, endPoint y: 114, distance: 5.7
type paper-slider "117"
click at [242, 114] on div at bounding box center [242, 109] width 17 height 17
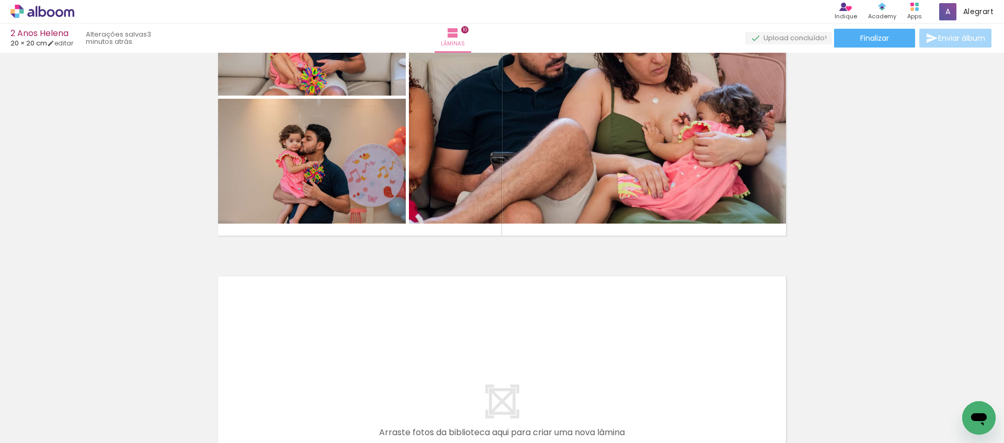
click at [46, 431] on span "Adicionar Fotos" at bounding box center [36, 428] width 31 height 11
click at [0, 0] on input "file" at bounding box center [0, 0] width 0 height 0
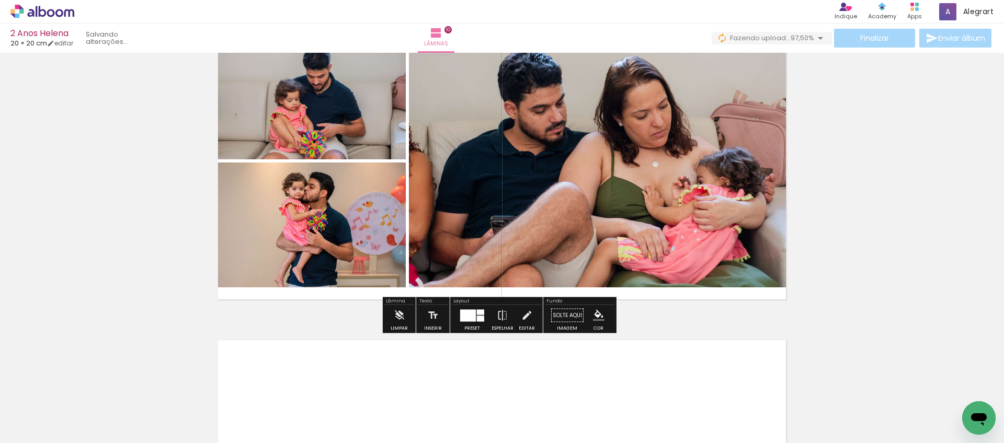
scroll to position [2933, 0]
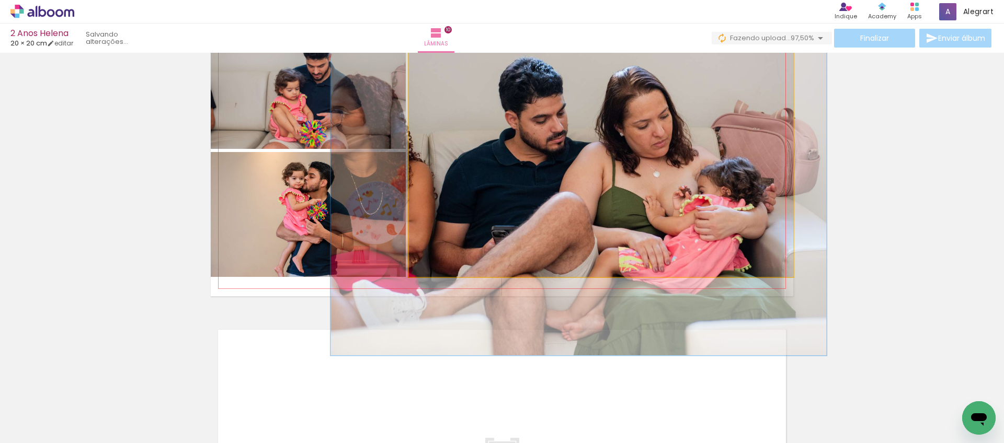
drag, startPoint x: 635, startPoint y: 191, endPoint x: 635, endPoint y: 223, distance: 31.9
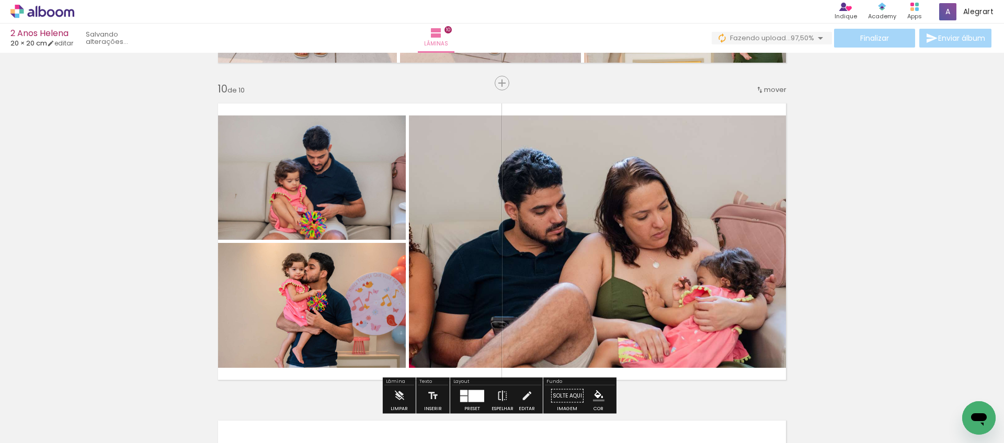
scroll to position [2800, 0]
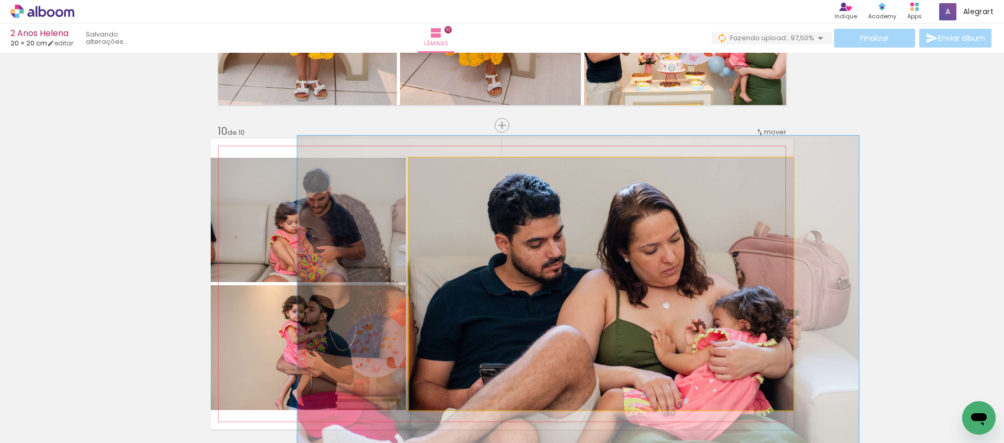
drag, startPoint x: 441, startPoint y: 174, endPoint x: 448, endPoint y: 174, distance: 6.8
click at [448, 174] on div at bounding box center [452, 168] width 17 height 17
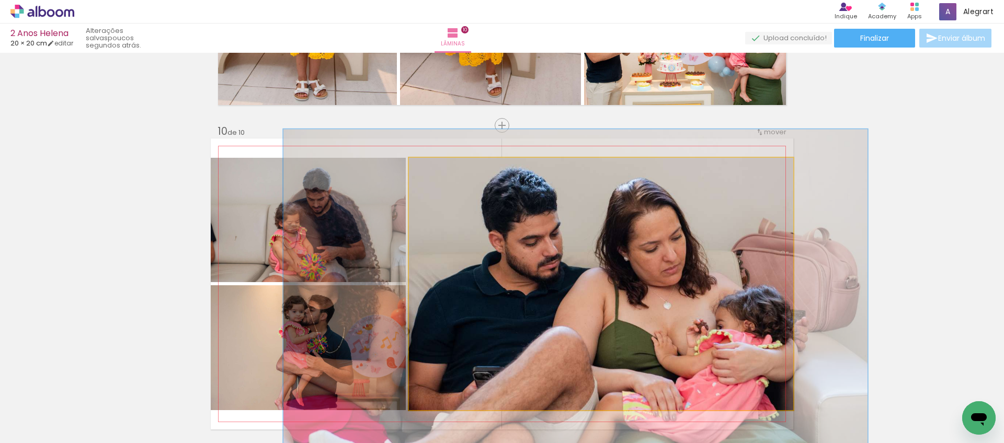
drag, startPoint x: 448, startPoint y: 169, endPoint x: 452, endPoint y: 177, distance: 8.0
click at [451, 174] on div at bounding box center [454, 168] width 17 height 17
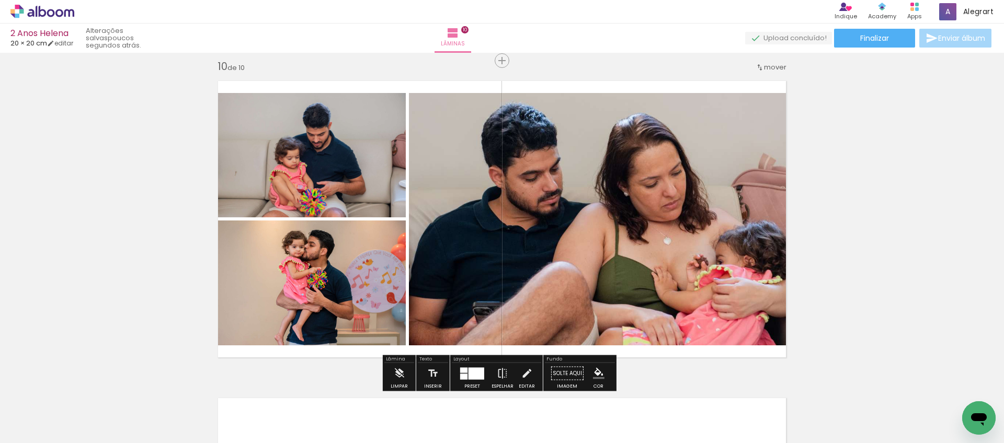
scroll to position [2867, 0]
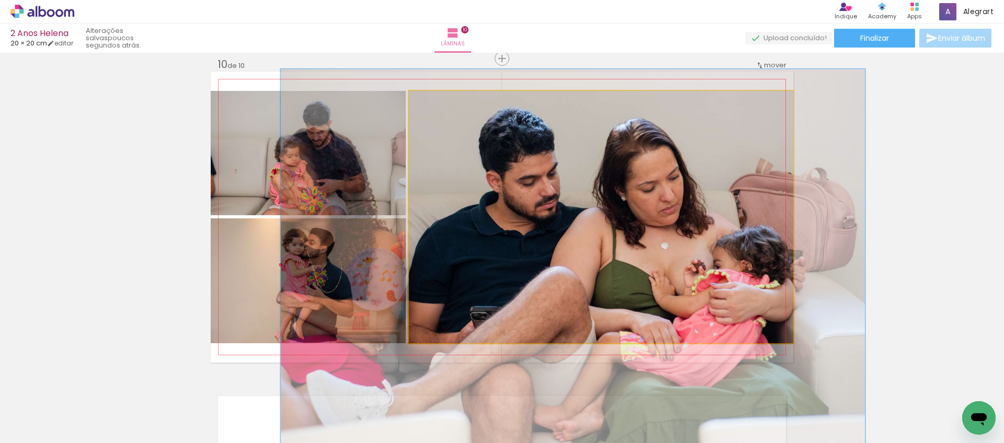
drag, startPoint x: 655, startPoint y: 241, endPoint x: 653, endPoint y: 247, distance: 6.3
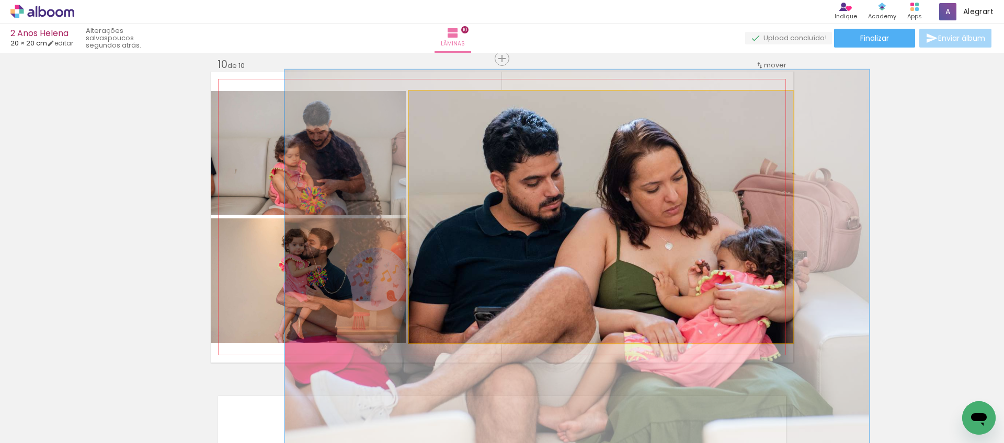
click at [644, 244] on quentale-photo at bounding box center [601, 217] width 384 height 252
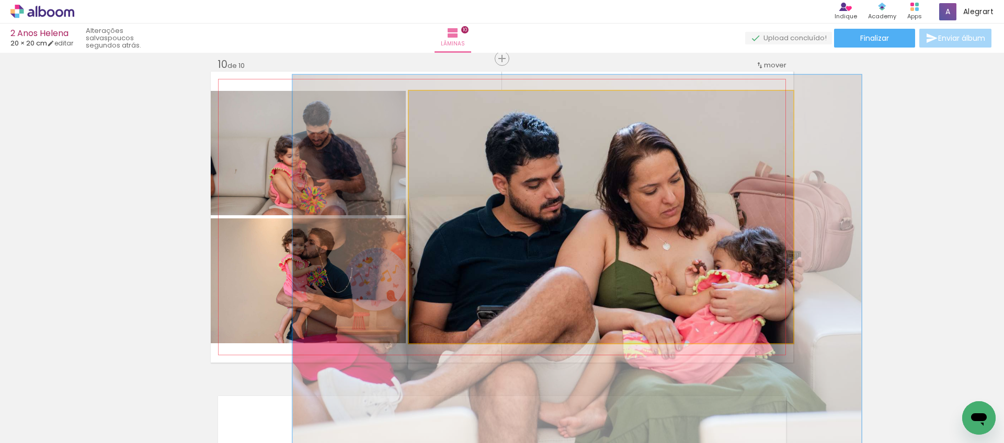
type paper-slider "148"
click at [451, 106] on div at bounding box center [452, 102] width 17 height 17
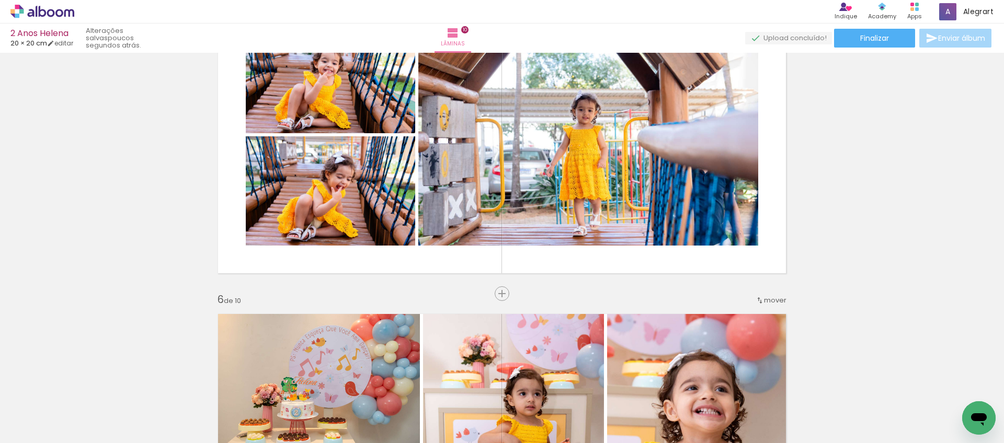
scroll to position [562, 0]
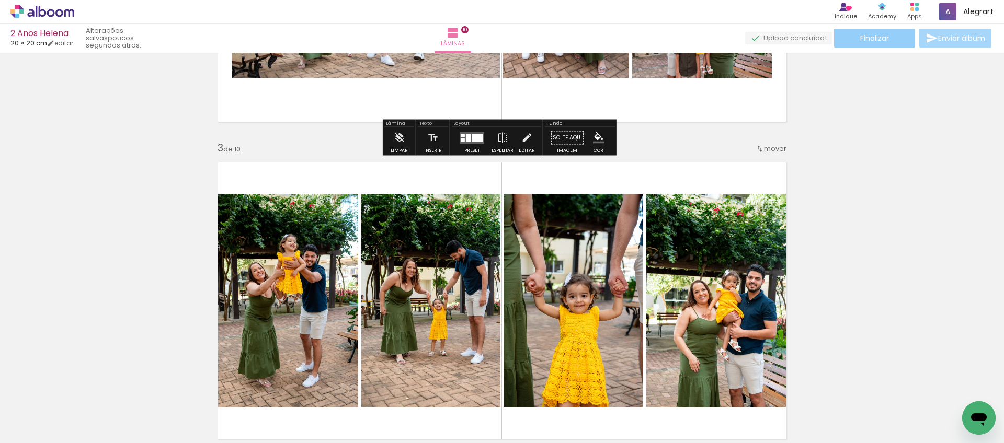
click at [885, 39] on span "Finalizar" at bounding box center [874, 37] width 29 height 7
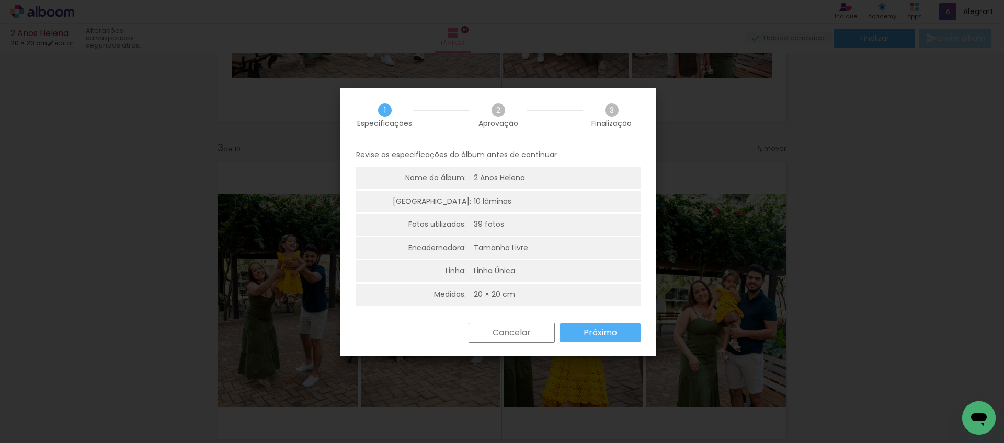
click at [624, 331] on paper-button "Próximo" at bounding box center [600, 333] width 80 height 19
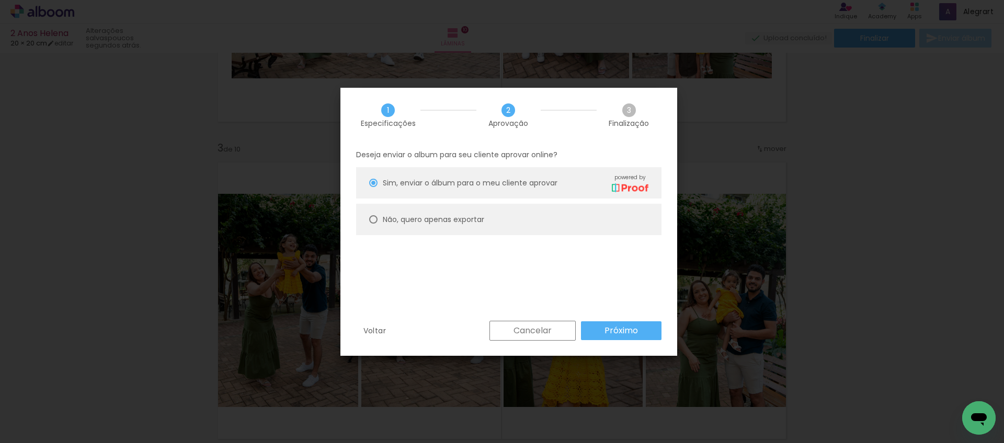
click at [0, 0] on slot "Não, quero apenas exportar" at bounding box center [0, 0] width 0 height 0
type paper-radio-button "on"
click at [507, 175] on div "Sim, enviar o álbum para o meu cliente aprovar powered by" at bounding box center [516, 183] width 266 height 18
type paper-radio-button "on"
click at [648, 339] on paper-button "Próximo" at bounding box center [621, 330] width 80 height 19
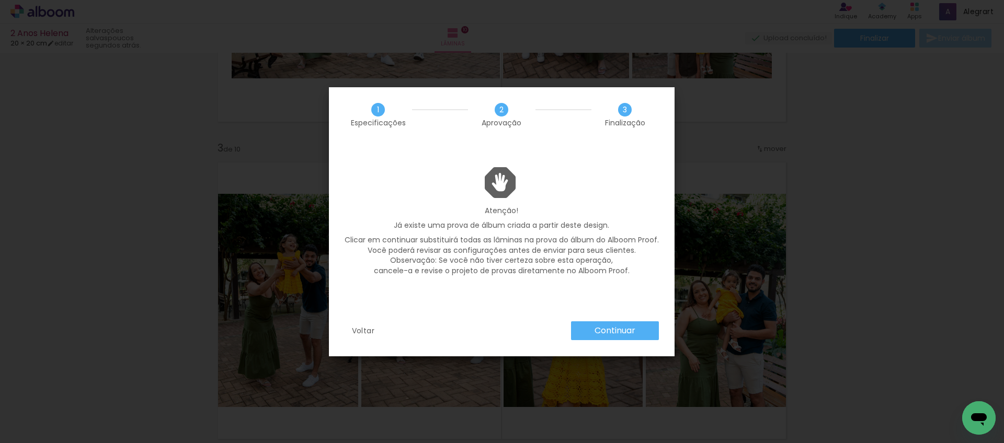
click at [0, 0] on slot "Continuar" at bounding box center [0, 0] width 0 height 0
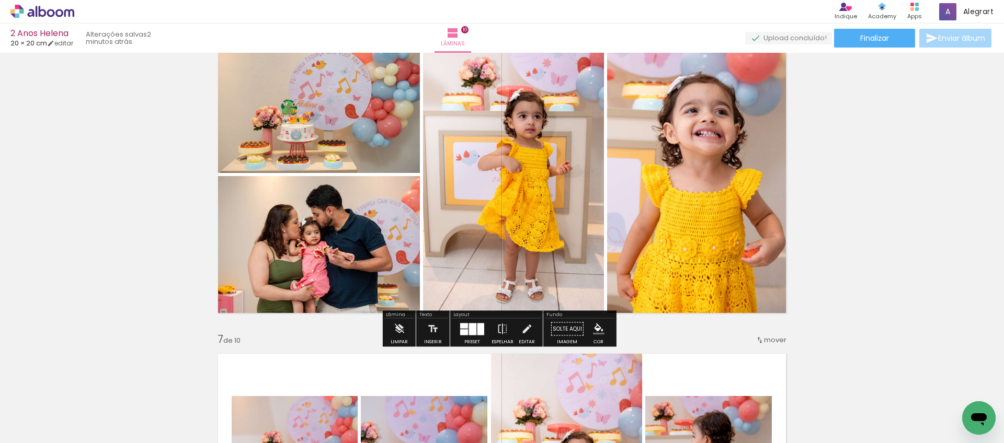
scroll to position [1642, 0]
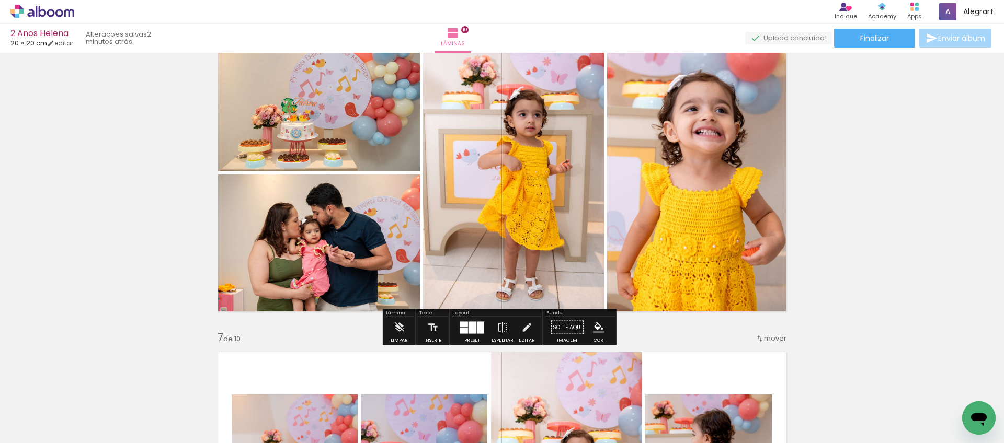
click at [42, 426] on span "Adicionar Fotos" at bounding box center [36, 428] width 31 height 11
click at [0, 0] on input "file" at bounding box center [0, 0] width 0 height 0
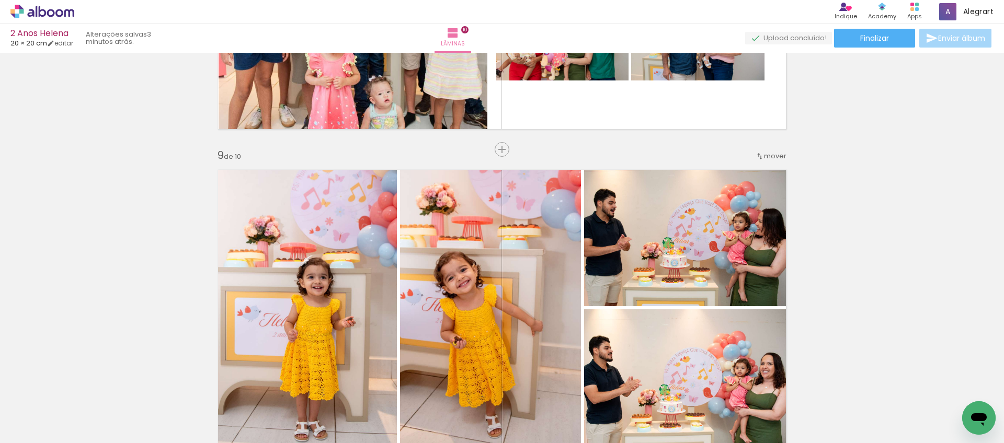
scroll to position [2143, 0]
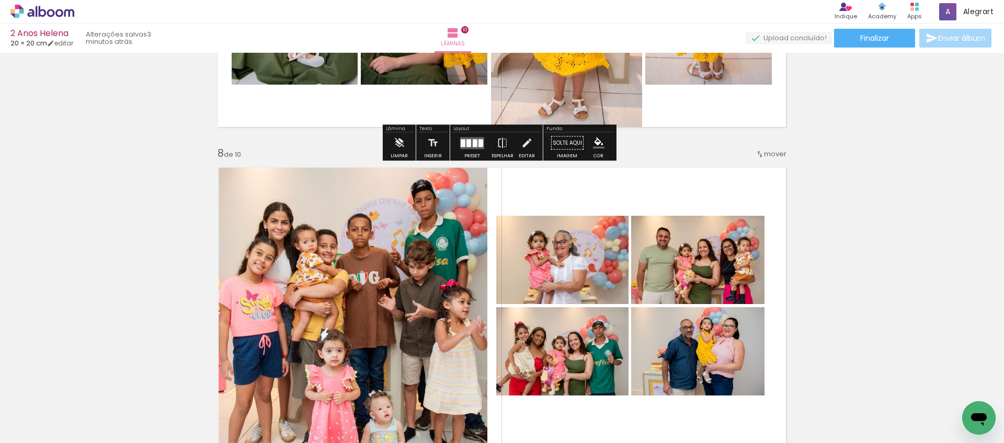
click at [36, 429] on span "Adicionar Fotos" at bounding box center [36, 428] width 31 height 11
click at [0, 0] on input "file" at bounding box center [0, 0] width 0 height 0
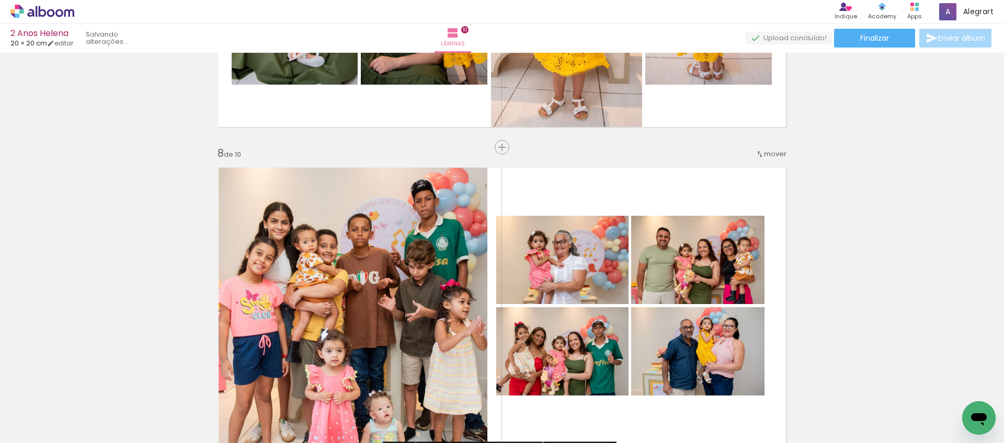
scroll to position [0, 1485]
drag, startPoint x: 351, startPoint y: 437, endPoint x: 27, endPoint y: 14, distance: 533.5
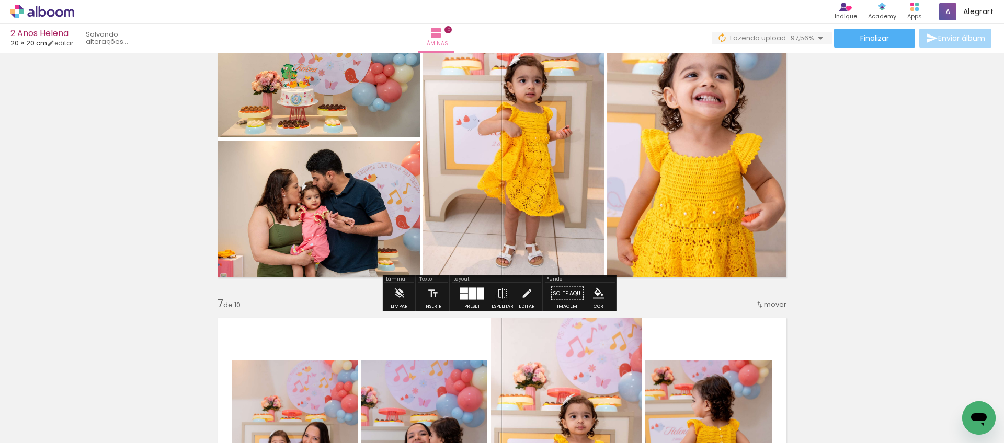
scroll to position [1662, 0]
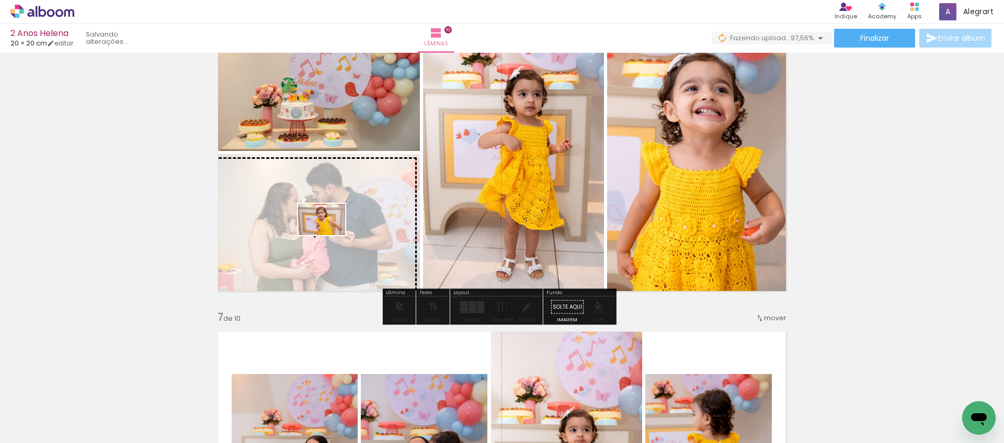
drag, startPoint x: 952, startPoint y: 412, endPoint x: 329, endPoint y: 235, distance: 647.2
click at [329, 235] on quentale-workspace at bounding box center [502, 221] width 1004 height 443
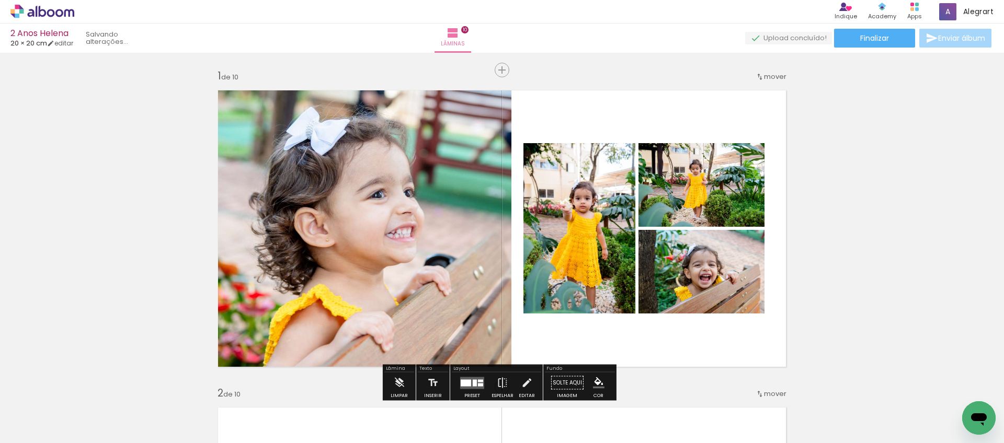
click at [814, 39] on quentale-upload-monitor at bounding box center [788, 38] width 87 height 13
click at [871, 44] on paper-button "Finalizar" at bounding box center [874, 38] width 81 height 19
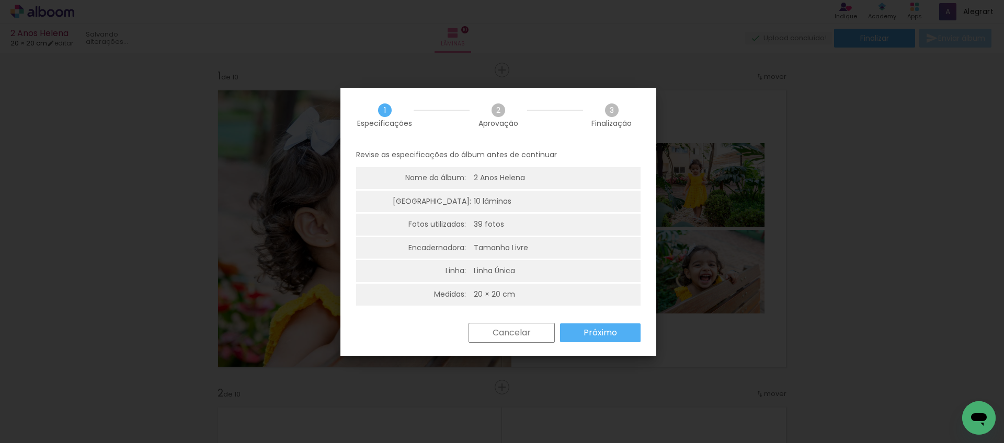
click at [0, 0] on slot "Próximo" at bounding box center [0, 0] width 0 height 0
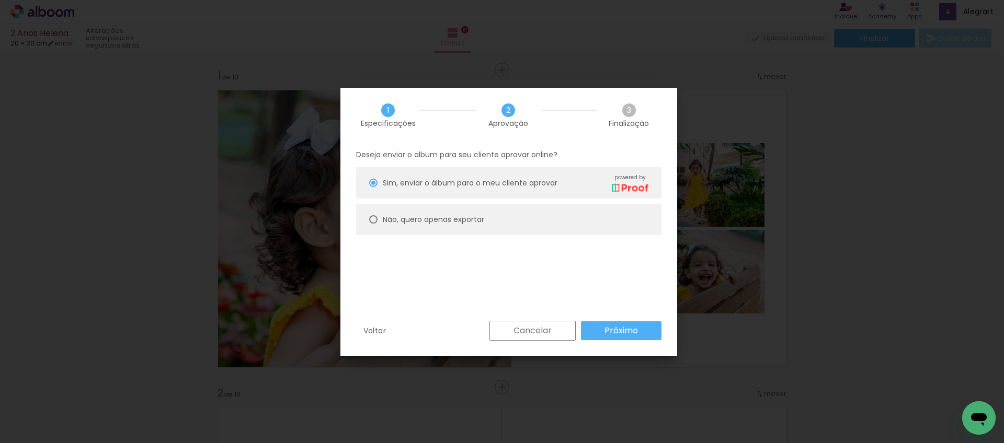
click at [0, 0] on slot "Não, quero apenas exportar" at bounding box center [0, 0] width 0 height 0
type paper-radio-button "on"
click at [523, 339] on paper-button "Cancelar" at bounding box center [532, 331] width 86 height 20
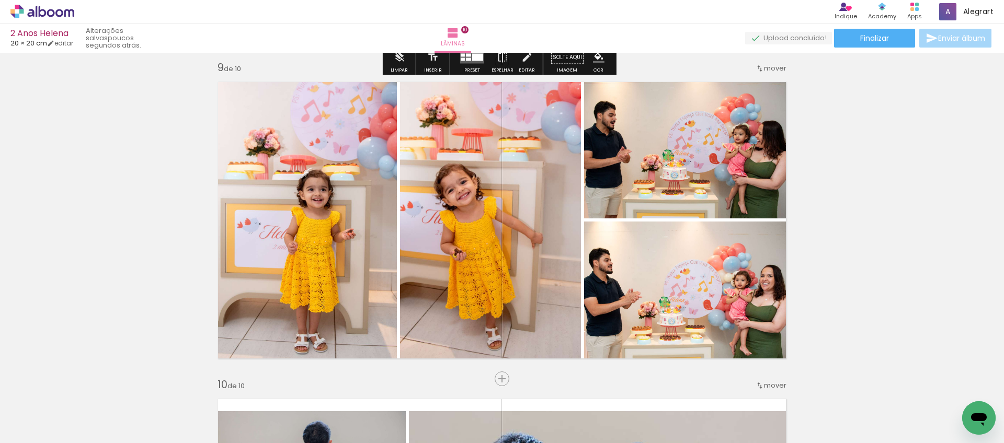
scroll to position [2581, 0]
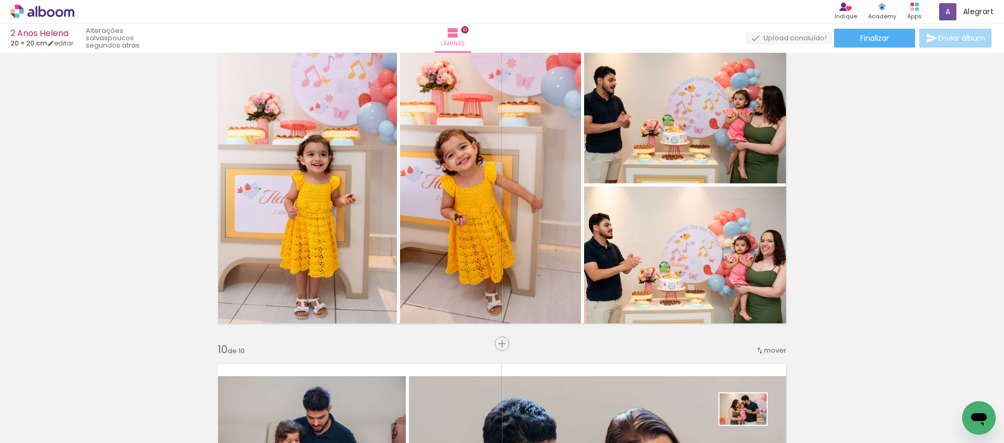
click at [751, 425] on div at bounding box center [738, 407] width 52 height 34
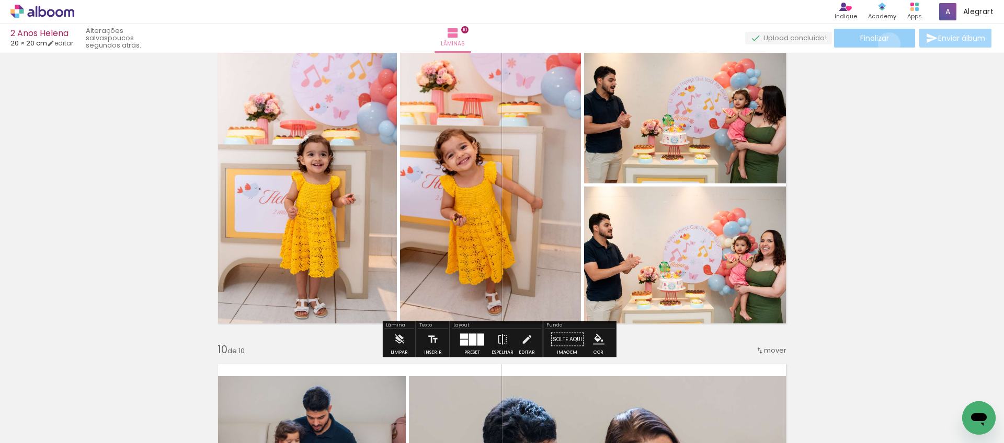
click at [885, 43] on paper-button "Finalizar" at bounding box center [874, 38] width 81 height 19
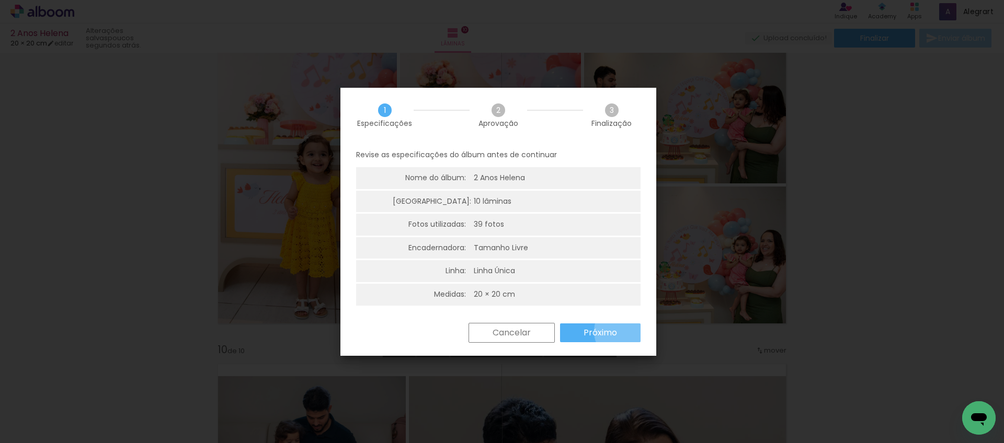
click at [626, 331] on paper-button "Próximo" at bounding box center [600, 333] width 80 height 19
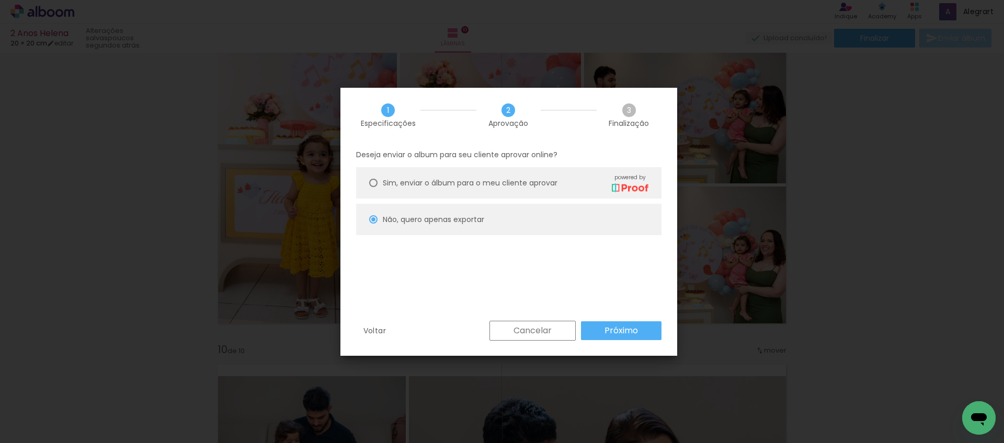
click at [565, 188] on div "Sim, enviar o álbum para o meu cliente aprovar powered by" at bounding box center [516, 183] width 266 height 18
type paper-radio-button "on"
click at [0, 0] on slot "Próximo" at bounding box center [0, 0] width 0 height 0
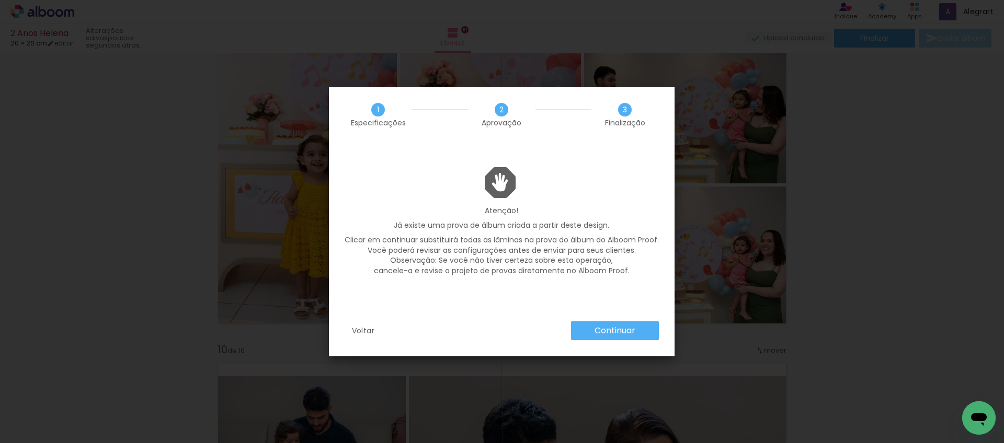
click at [593, 339] on paper-button "Continuar" at bounding box center [615, 330] width 88 height 19
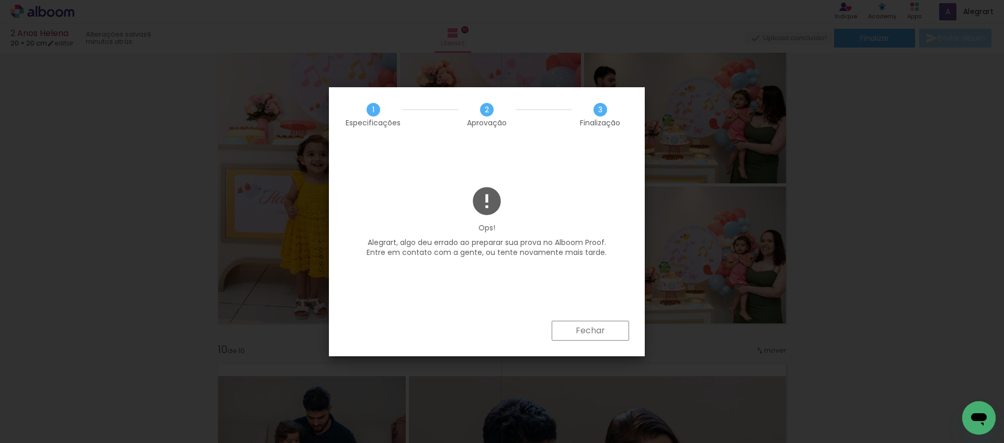
scroll to position [0, 420]
click at [585, 321] on paper-button "Fechar" at bounding box center [589, 331] width 77 height 20
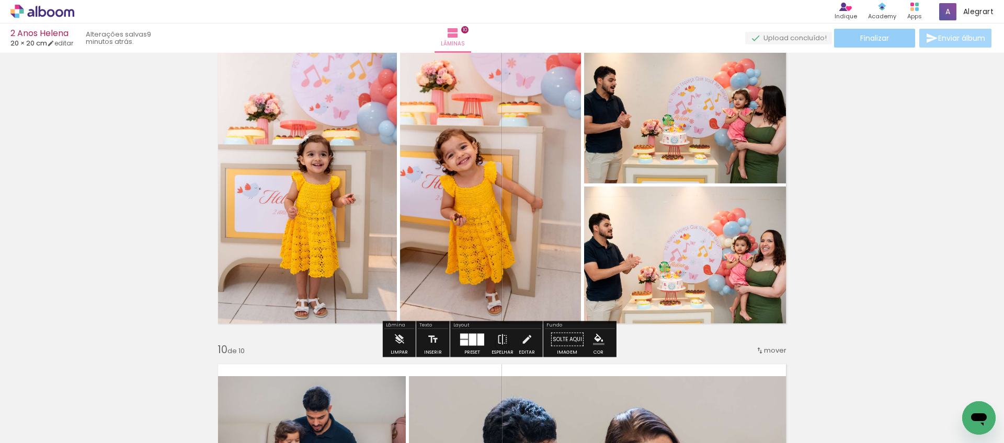
click at [873, 36] on span "Finalizar" at bounding box center [874, 37] width 29 height 7
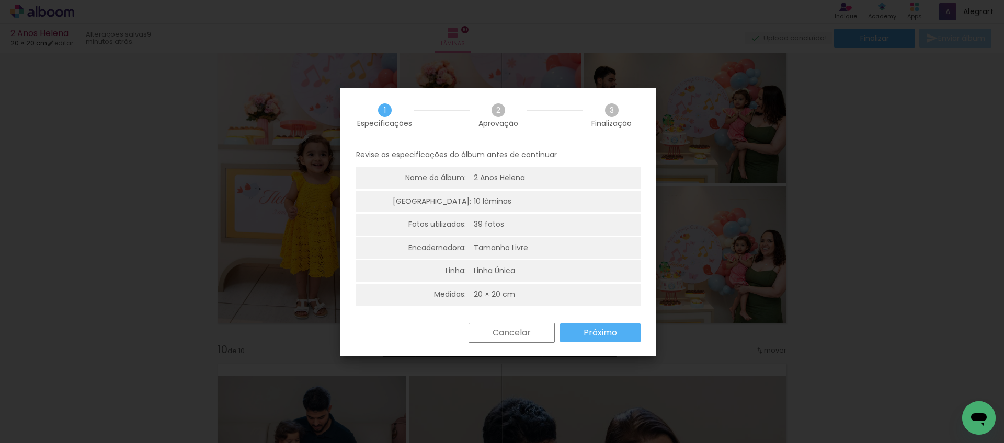
click at [621, 336] on paper-button "Próximo" at bounding box center [600, 333] width 80 height 19
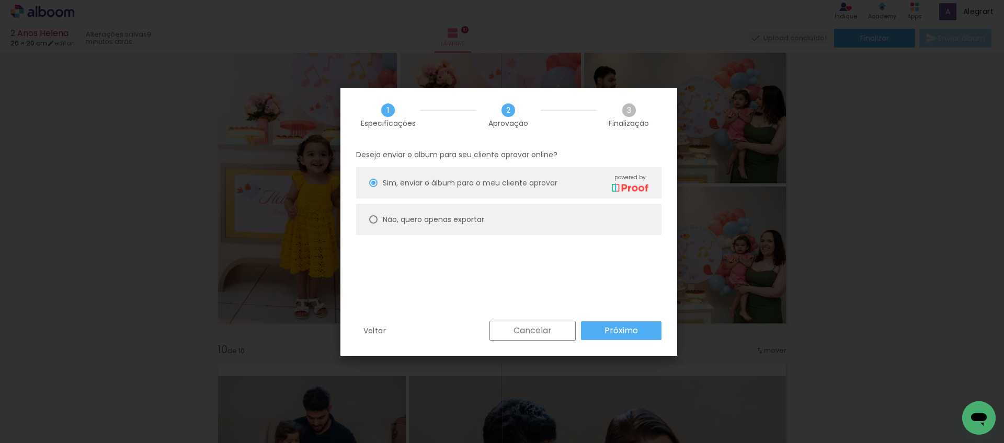
click at [0, 0] on slot "Não, quero apenas exportar" at bounding box center [0, 0] width 0 height 0
type paper-radio-button "on"
click at [0, 0] on slot "Próximo" at bounding box center [0, 0] width 0 height 0
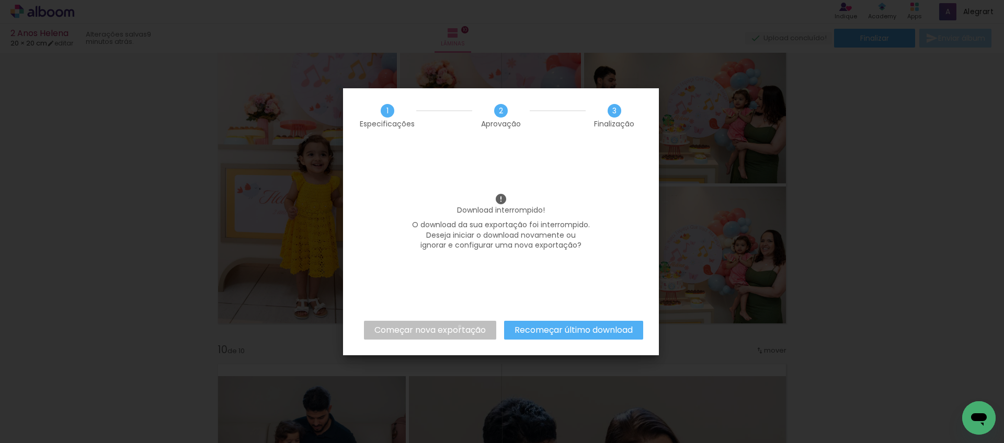
click at [0, 0] on slot "Começar nova exportação" at bounding box center [0, 0] width 0 height 0
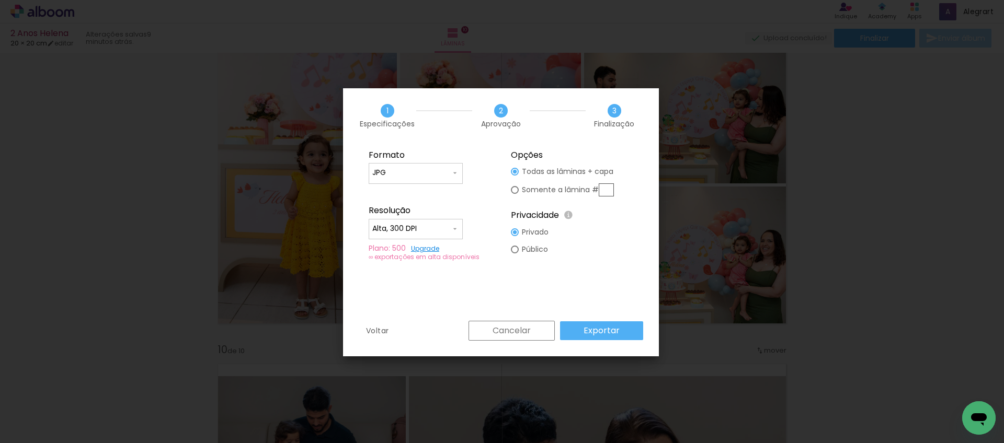
click at [0, 0] on slot "Exportar" at bounding box center [0, 0] width 0 height 0
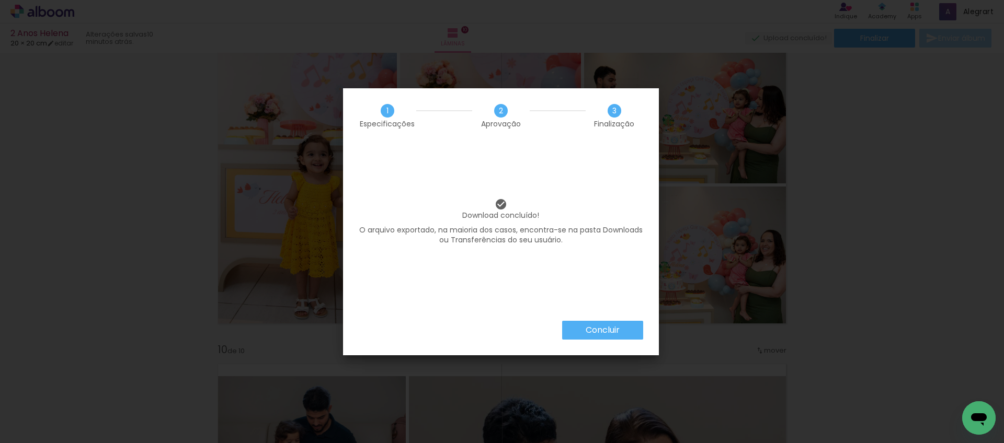
scroll to position [0, 420]
click at [638, 344] on div "Concluir" at bounding box center [501, 338] width 316 height 34
click at [620, 326] on paper-button "Concluir" at bounding box center [602, 330] width 81 height 19
